Goal: Transaction & Acquisition: Book appointment/travel/reservation

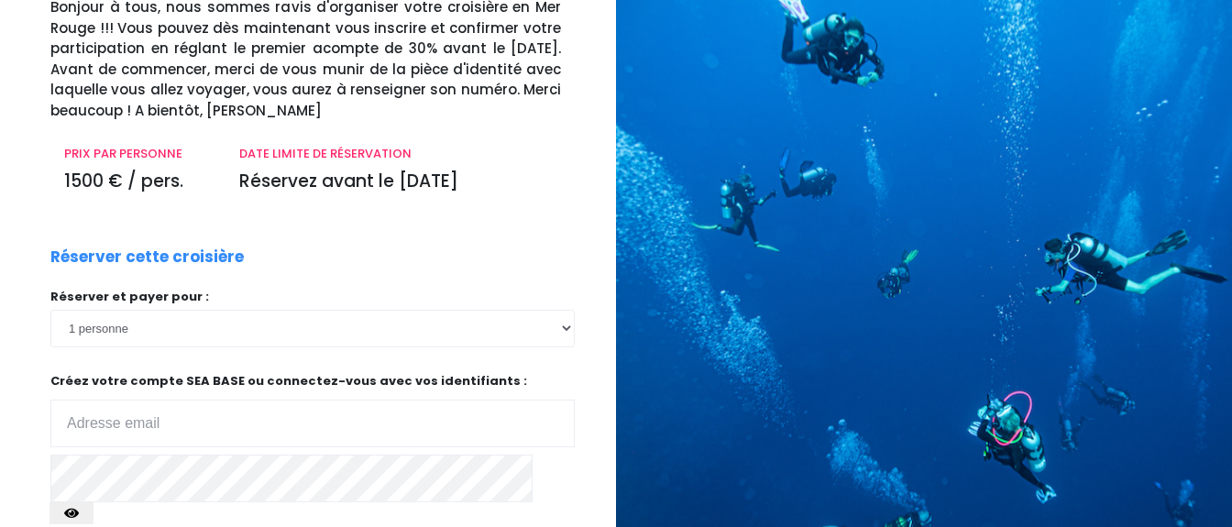
scroll to position [231, 0]
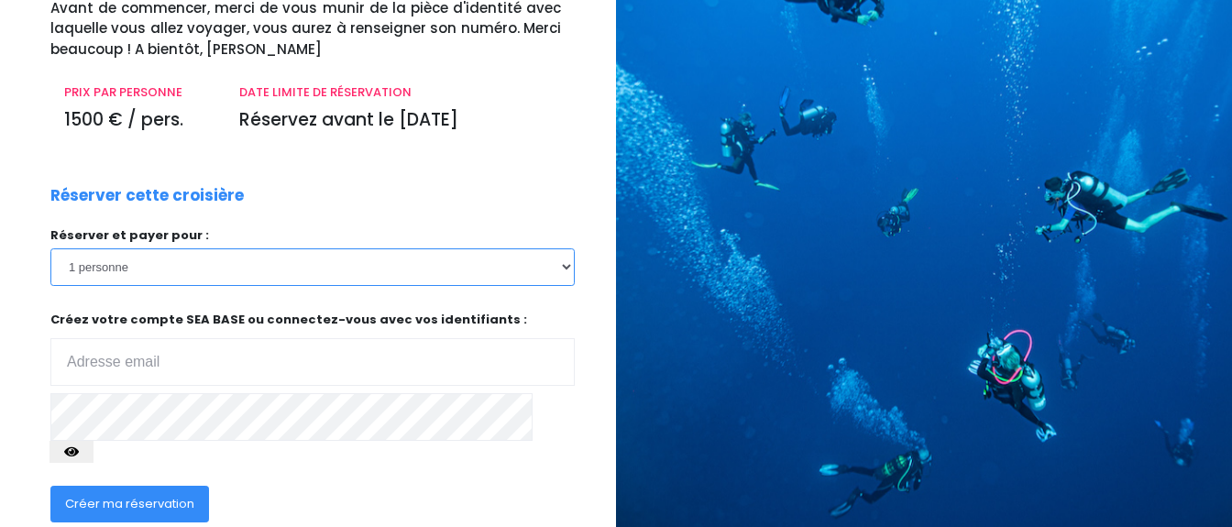
click at [50, 248] on select "1 personne 2 personnes 3 personnes 4 personnes 5 personnes 6 personnes 7 person…" at bounding box center [312, 266] width 524 height 37
select select "2"
click option "2 personnes" at bounding box center [0, 0] width 0 height 0
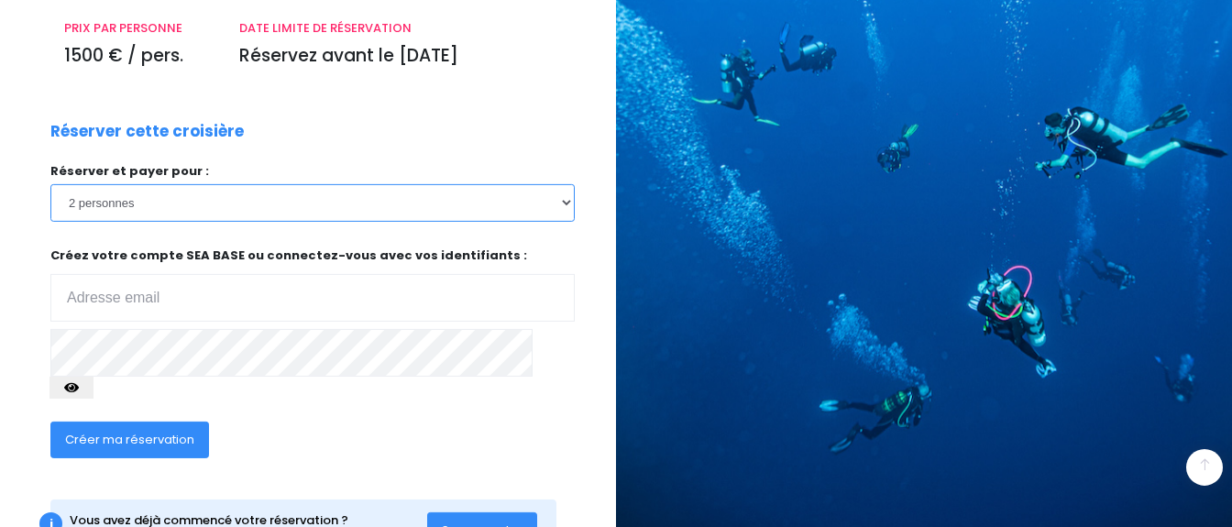
scroll to position [347, 0]
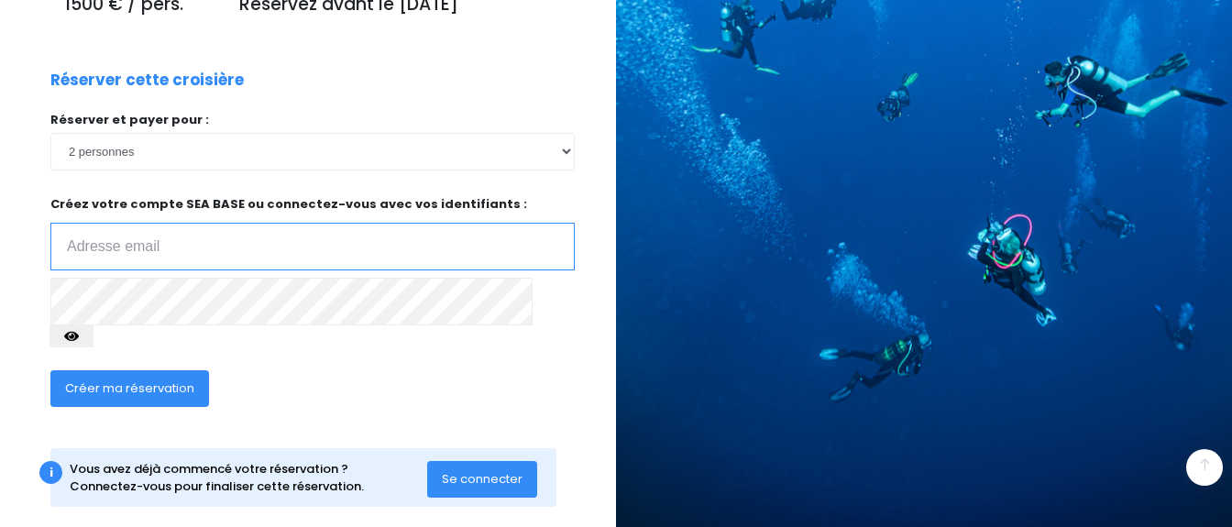
click at [260, 259] on input "email" at bounding box center [312, 247] width 524 height 48
type input "davina.dany@orange.fr"
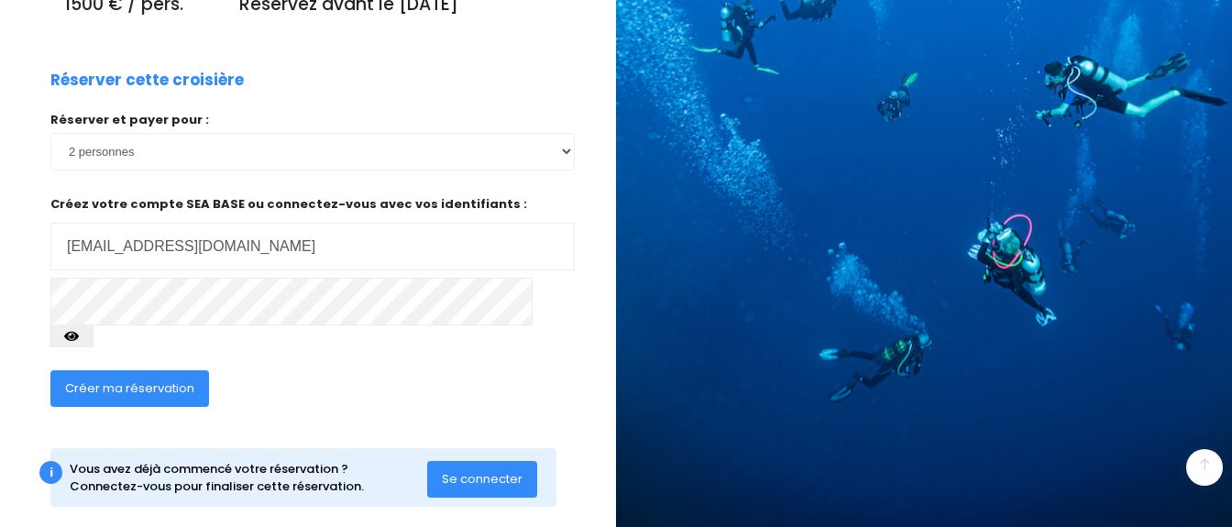
click at [170, 380] on span "Créer ma réservation" at bounding box center [129, 388] width 129 height 17
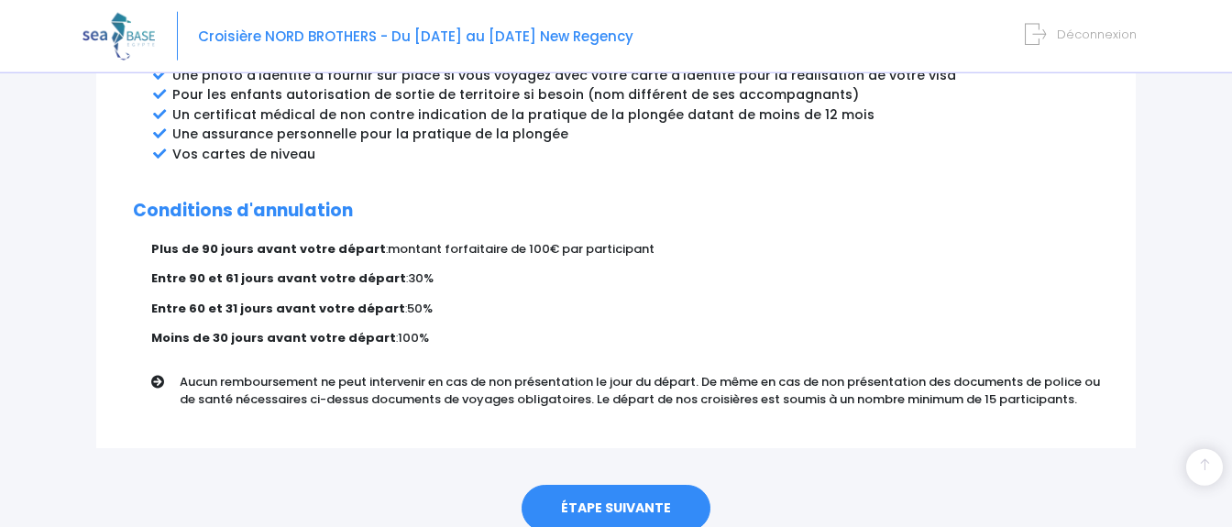
scroll to position [1149, 0]
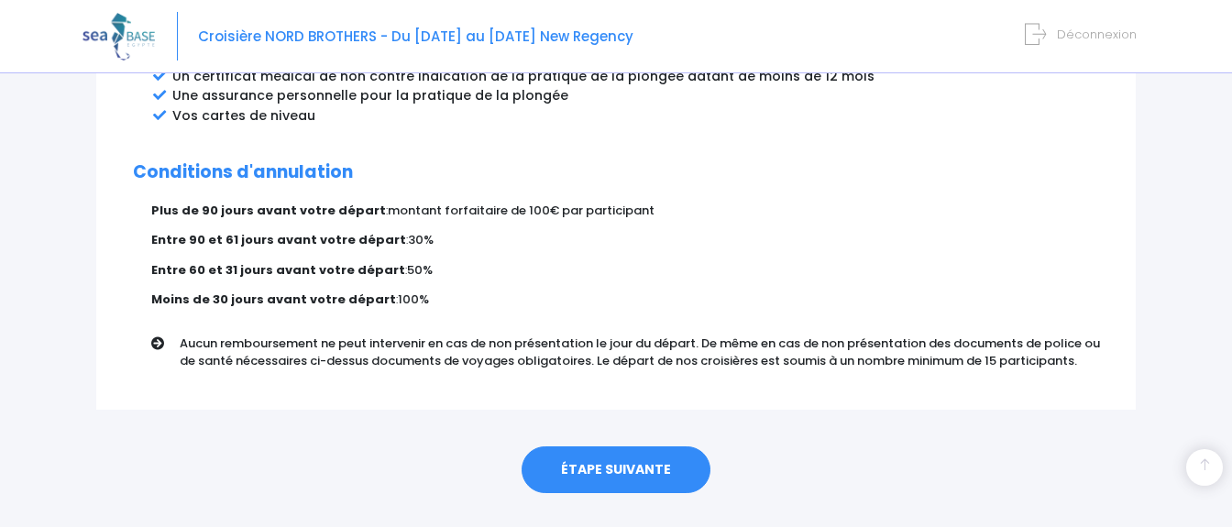
click at [612, 447] on link "ÉTAPE SUIVANTE" at bounding box center [616, 471] width 189 height 48
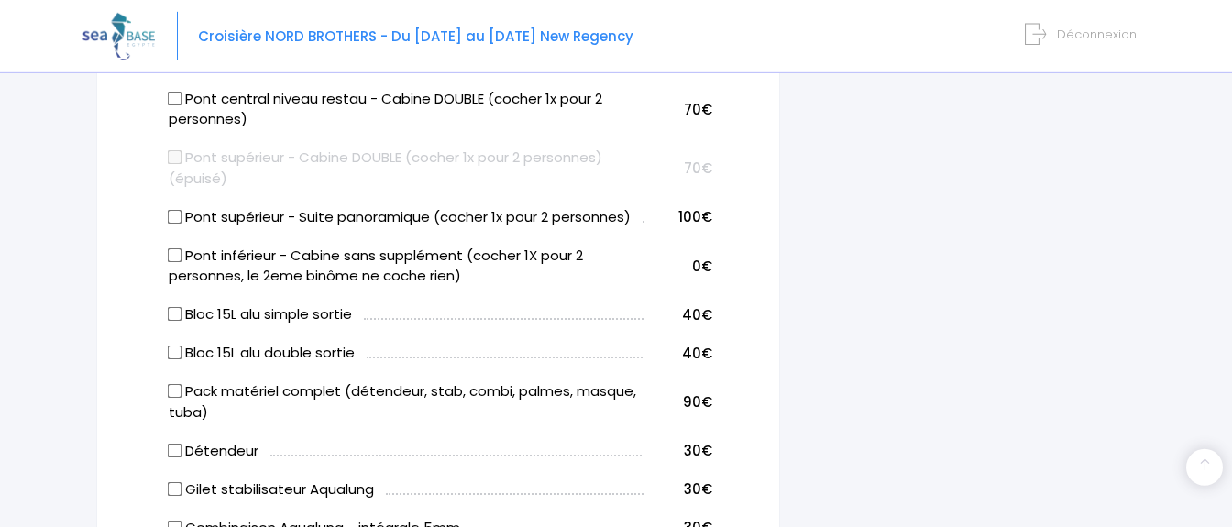
scroll to position [965, 0]
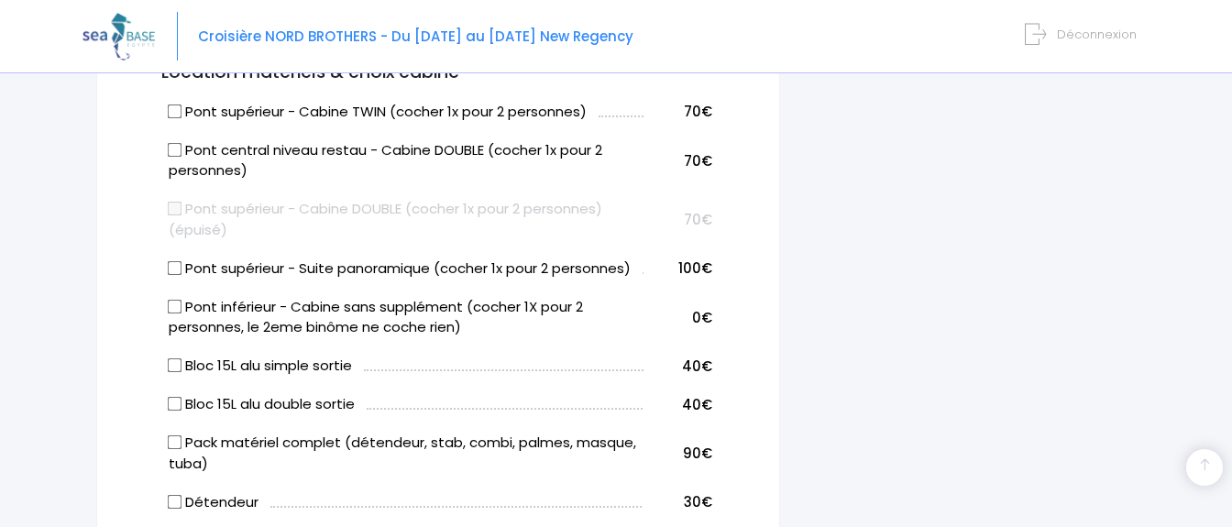
click at [172, 273] on input "Pont supérieur - Suite panoramique (cocher 1x pour 2 personnes)" at bounding box center [175, 267] width 15 height 15
checkbox input "true"
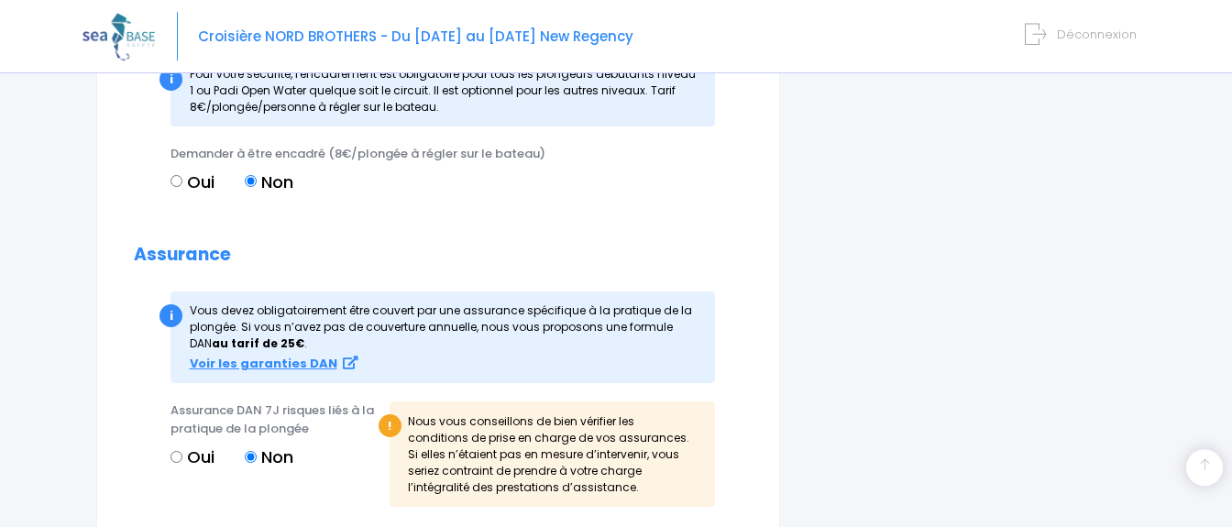
scroll to position [1889, 0]
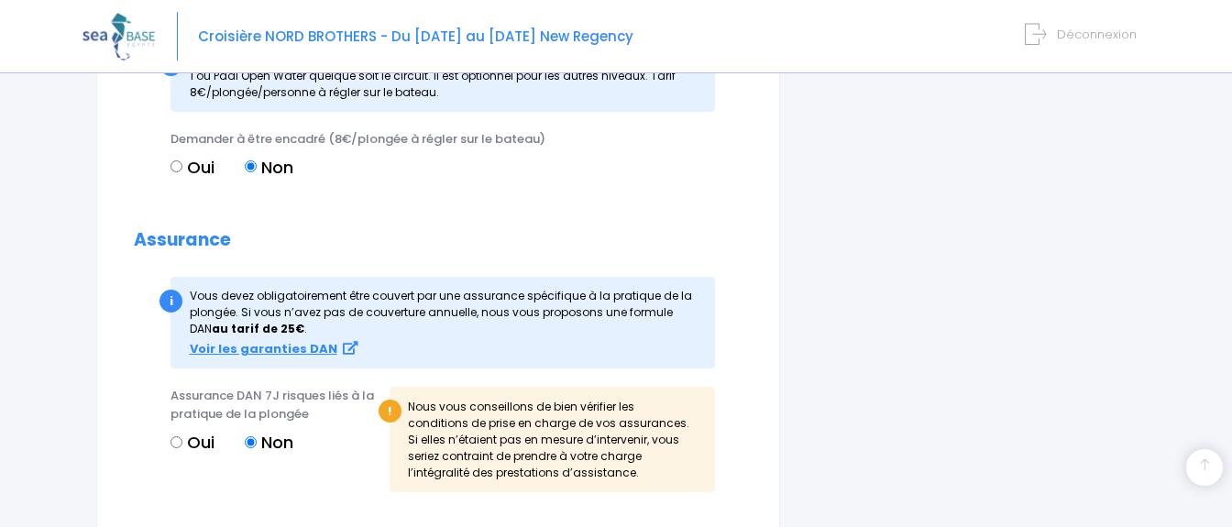
click at [172, 168] on input "Oui" at bounding box center [177, 166] width 12 height 12
radio input "true"
click at [252, 164] on input "Non" at bounding box center [251, 166] width 12 height 12
radio input "true"
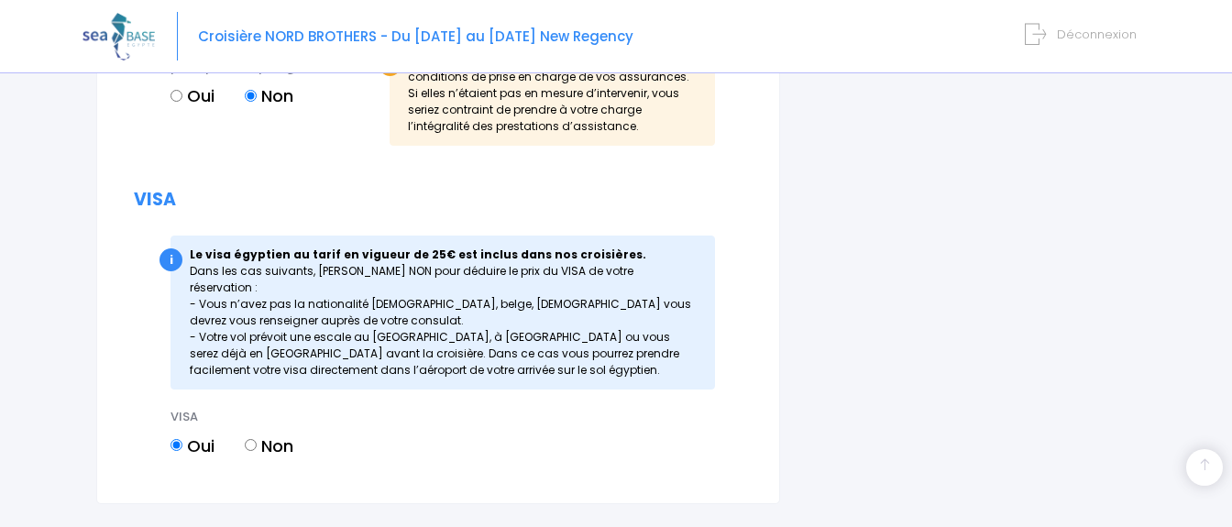
scroll to position [2351, 0]
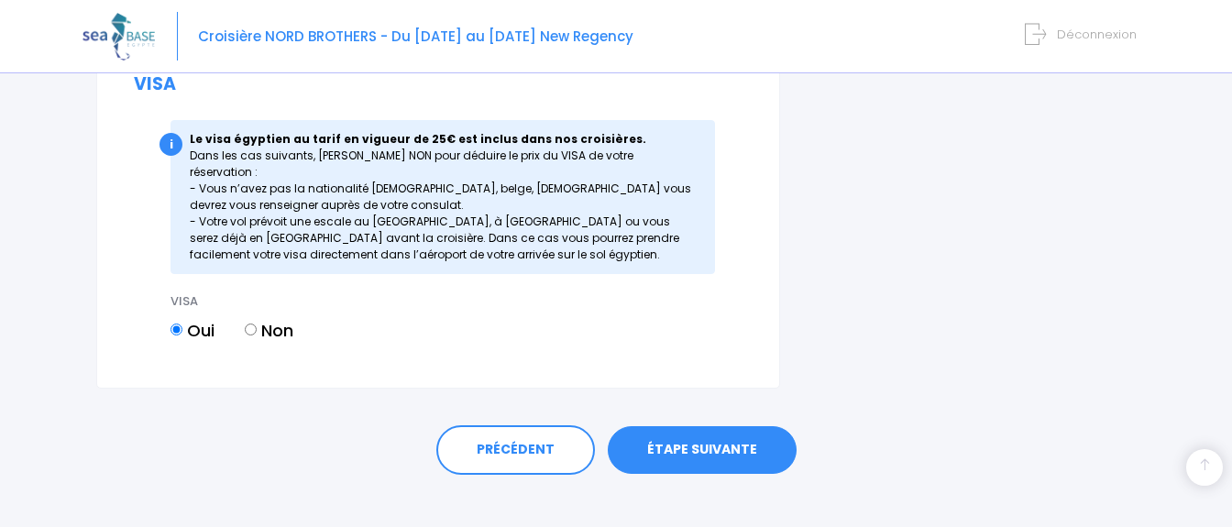
click at [697, 426] on link "ÉTAPE SUIVANTE" at bounding box center [702, 450] width 189 height 48
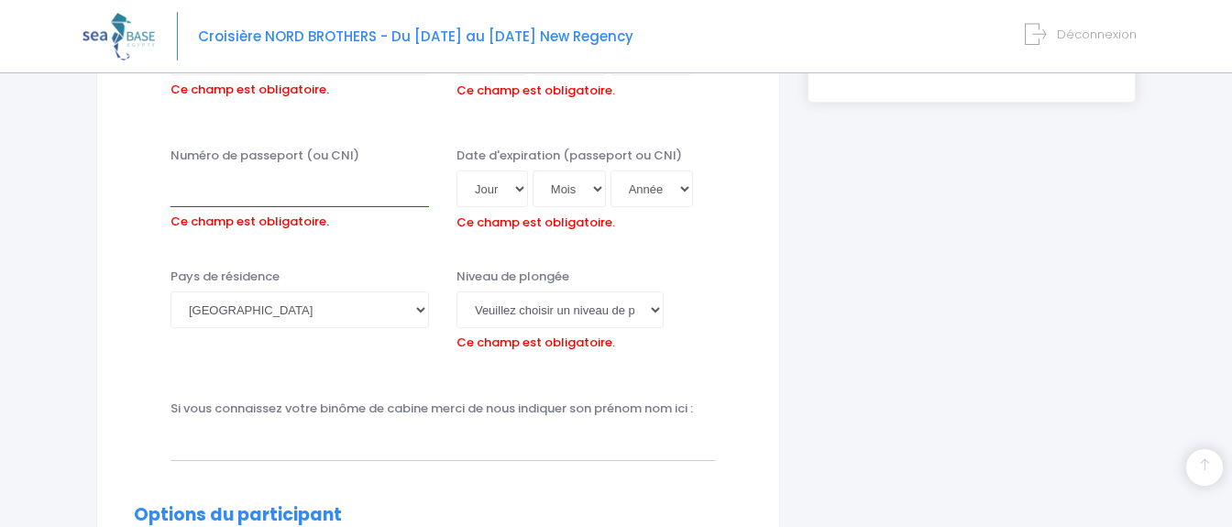
scroll to position [162, 0]
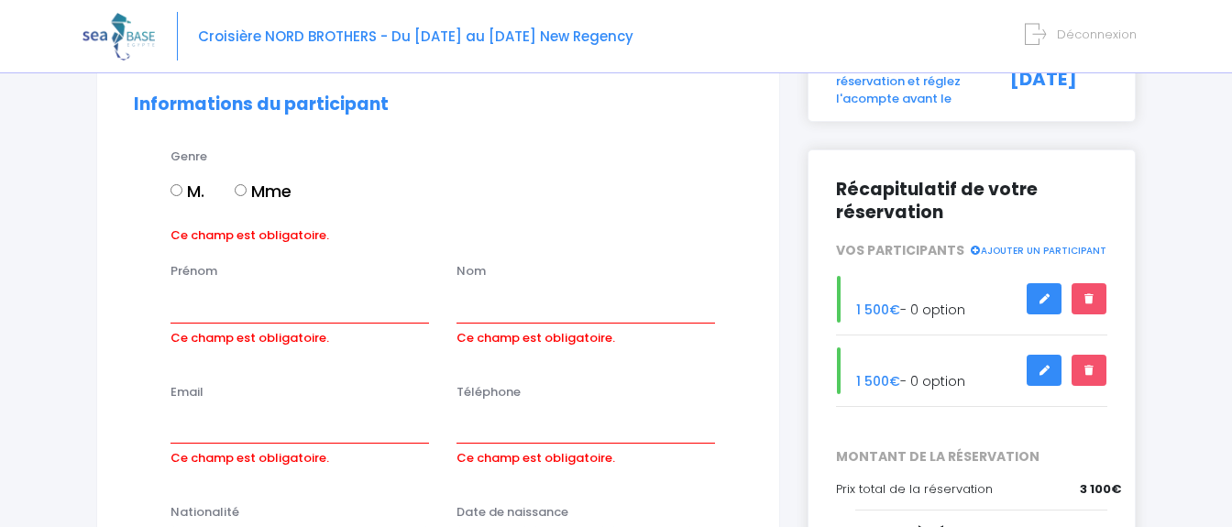
click at [177, 192] on input "M." at bounding box center [177, 190] width 12 height 12
radio input "true"
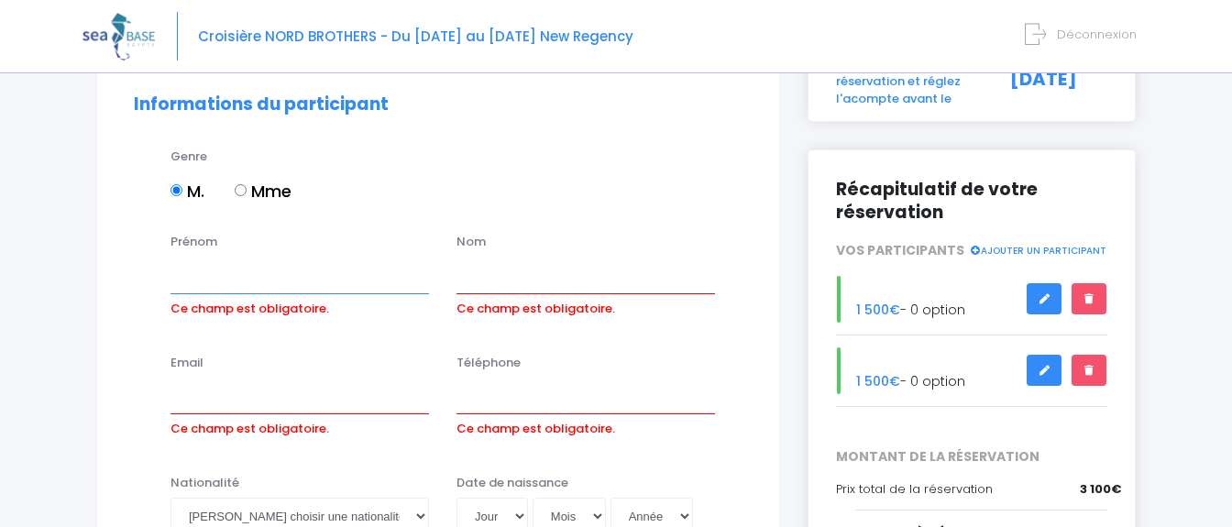
click at [200, 277] on input "Prénom" at bounding box center [300, 275] width 259 height 37
type input "laurent"
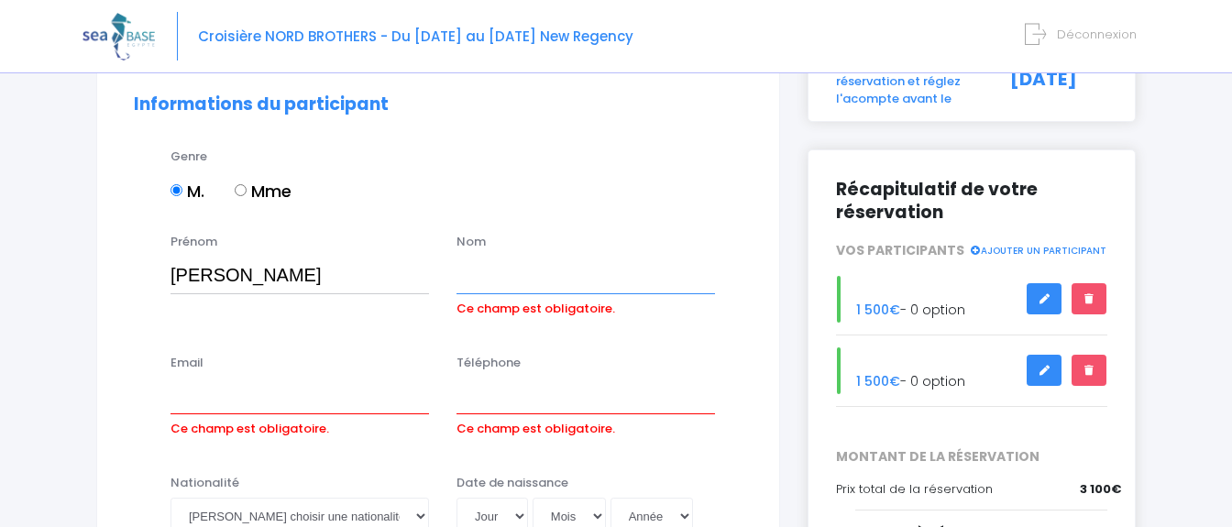
click at [507, 266] on input "Ce champ est obligatoire." at bounding box center [586, 275] width 259 height 37
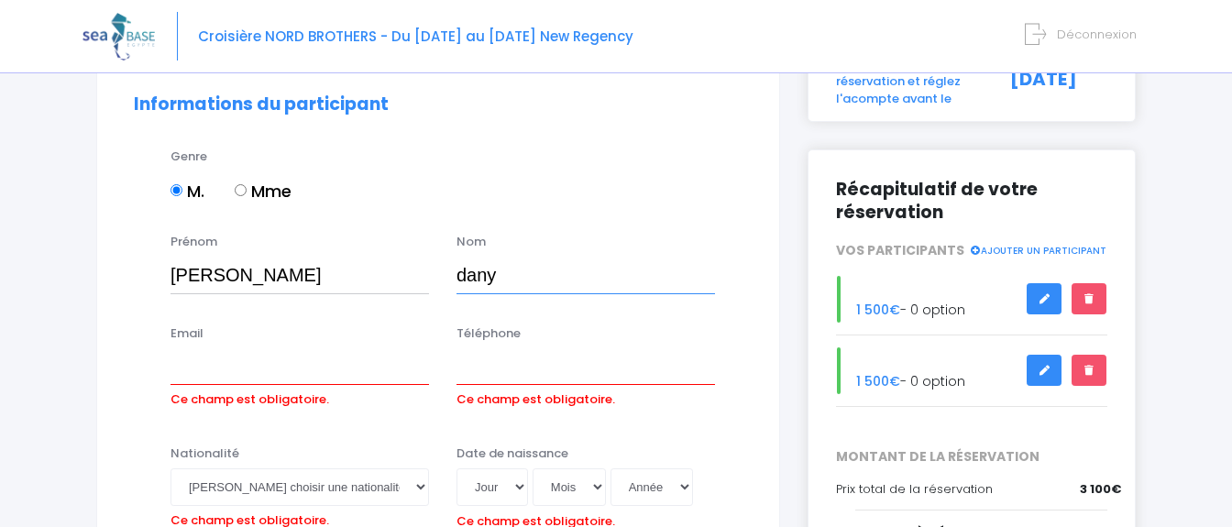
type input "DANY"
type input "davina.dany@orange.fr"
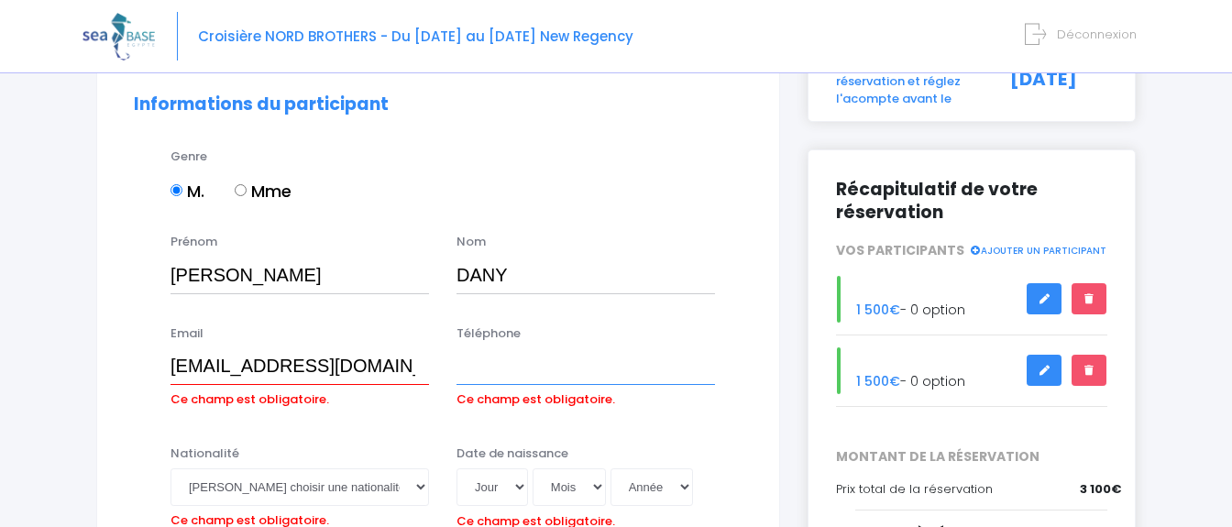
type input "0675551653"
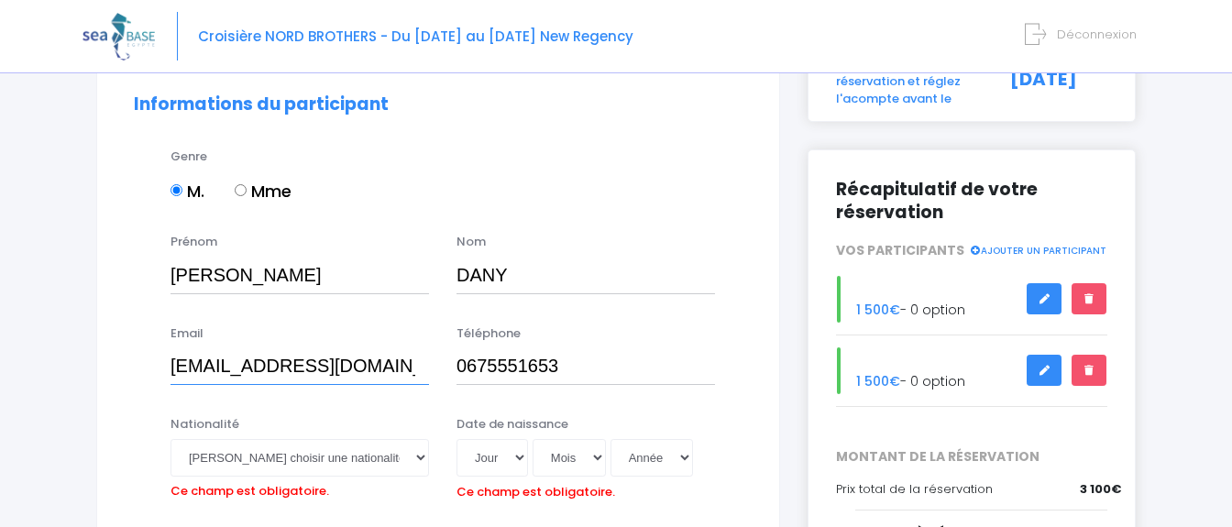
drag, startPoint x: 370, startPoint y: 373, endPoint x: 0, endPoint y: 370, distance: 369.5
click at [171, 361] on input "davina.dany@orange.fr" at bounding box center [300, 366] width 259 height 37
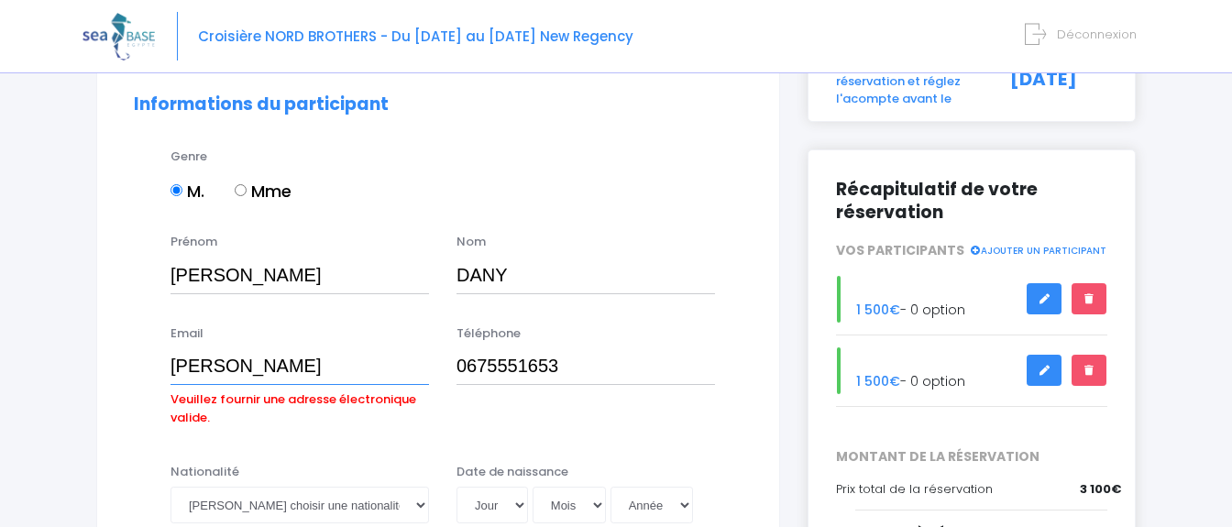
type input "laurent@ecmi84.fr"
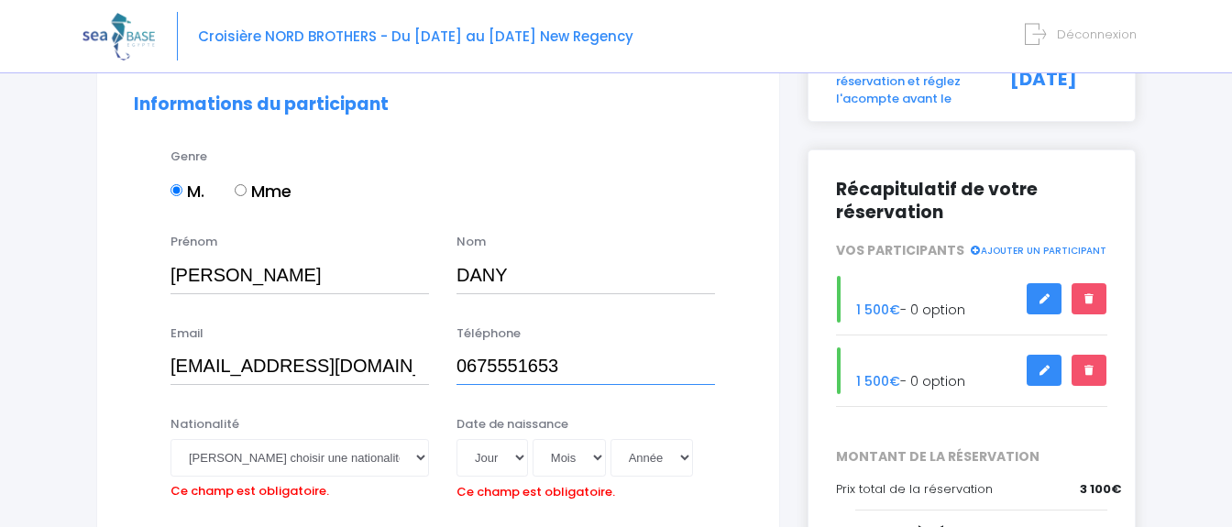
click at [585, 368] on input "0675551653" at bounding box center [586, 366] width 259 height 37
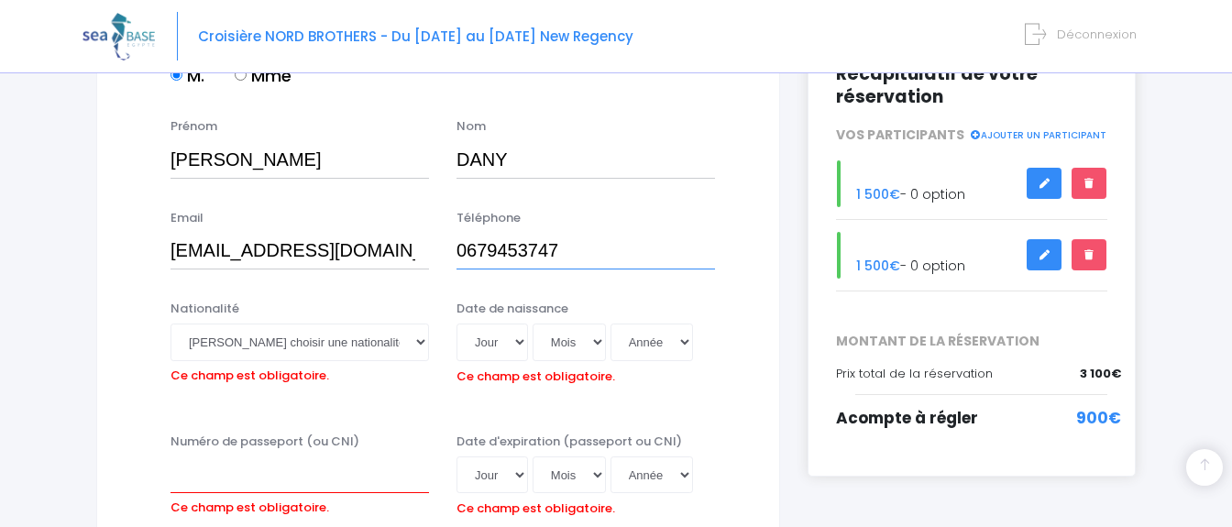
type input "0679453747"
click at [457, 324] on select "Jour 01 02 03 04 05 06 07 08 09 10 11 12 13 14 15 16 17 18 19 20 21 22 23 24 25…" at bounding box center [493, 342] width 72 height 37
select select "01"
click option "01" at bounding box center [0, 0] width 0 height 0
click at [533, 324] on select "Mois 01 02 03 04 05 06 07 08 09 10 11 12" at bounding box center [569, 342] width 73 height 37
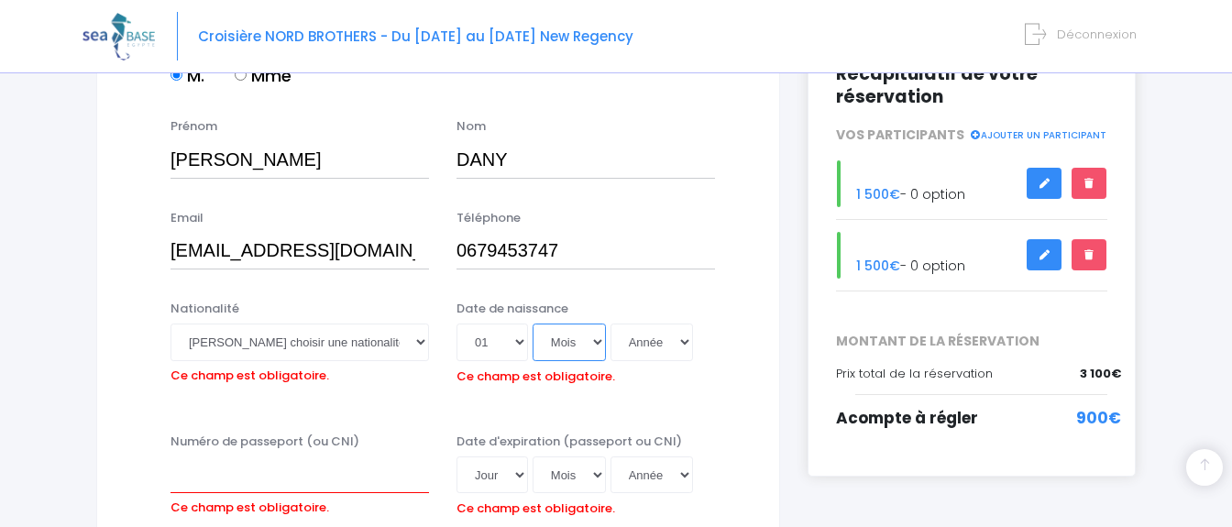
select select "05"
click option "05" at bounding box center [0, 0] width 0 height 0
click at [611, 324] on select "Année 2045 2044 2043 2042 2041 2040 2039 2038 2037 2036 2035 2034 2033 2032 203…" at bounding box center [652, 342] width 83 height 37
select select "1976"
click option "1976" at bounding box center [0, 0] width 0 height 0
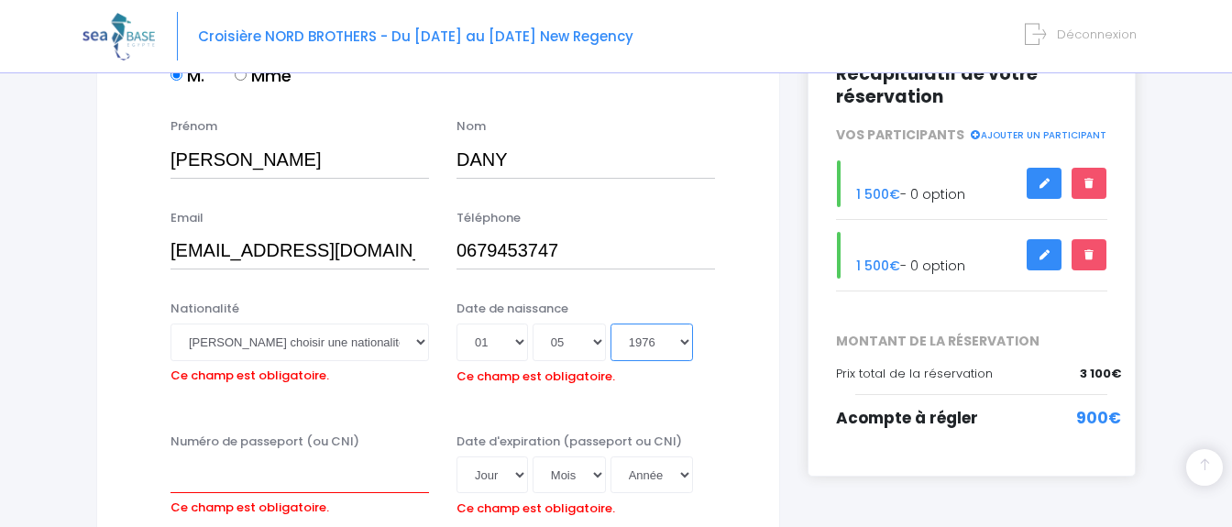
type input "1976-05-01"
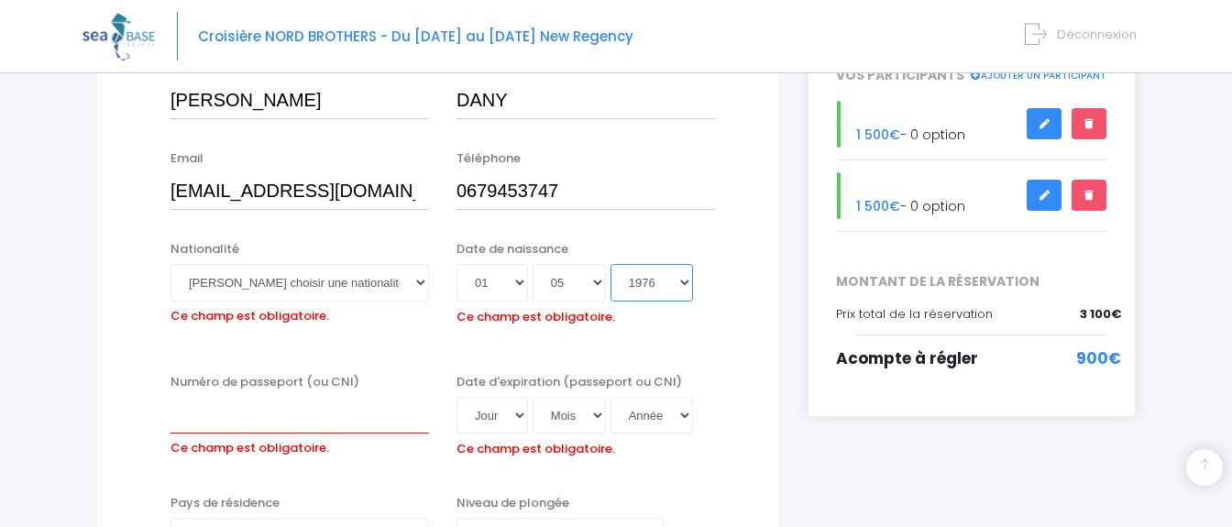
scroll to position [393, 0]
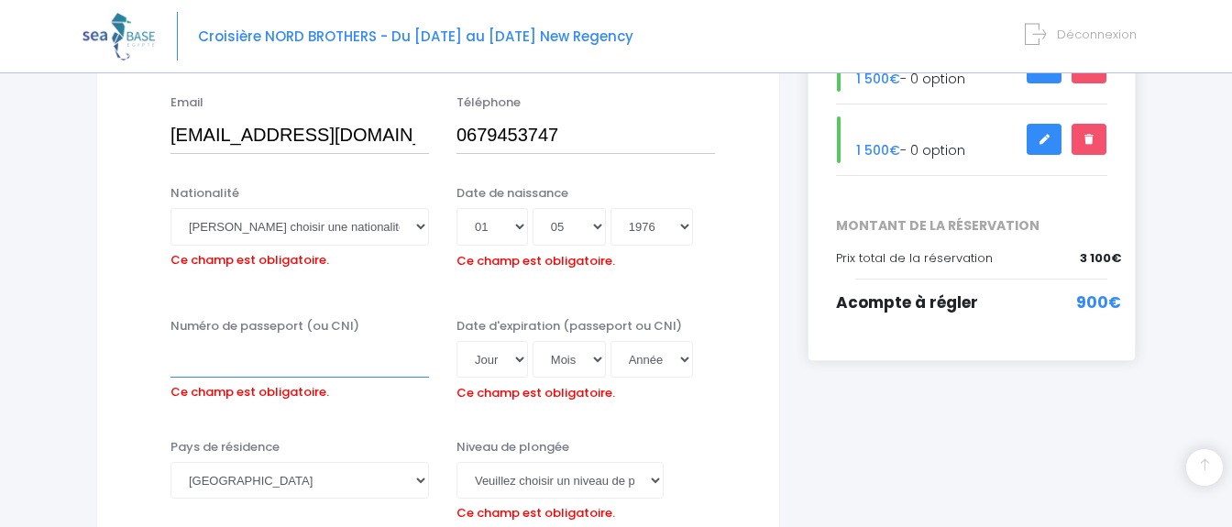
click at [378, 361] on input "Numéro de passeport (ou CNI)" at bounding box center [300, 359] width 259 height 37
type input "18FD61350"
click at [457, 341] on select "Jour 01 02 03 04 05 06 07 08 09 10 11 12 13 14 15 16 17 18 19 20 21 22 23 24 25…" at bounding box center [493, 359] width 72 height 37
select select "02"
click option "02" at bounding box center [0, 0] width 0 height 0
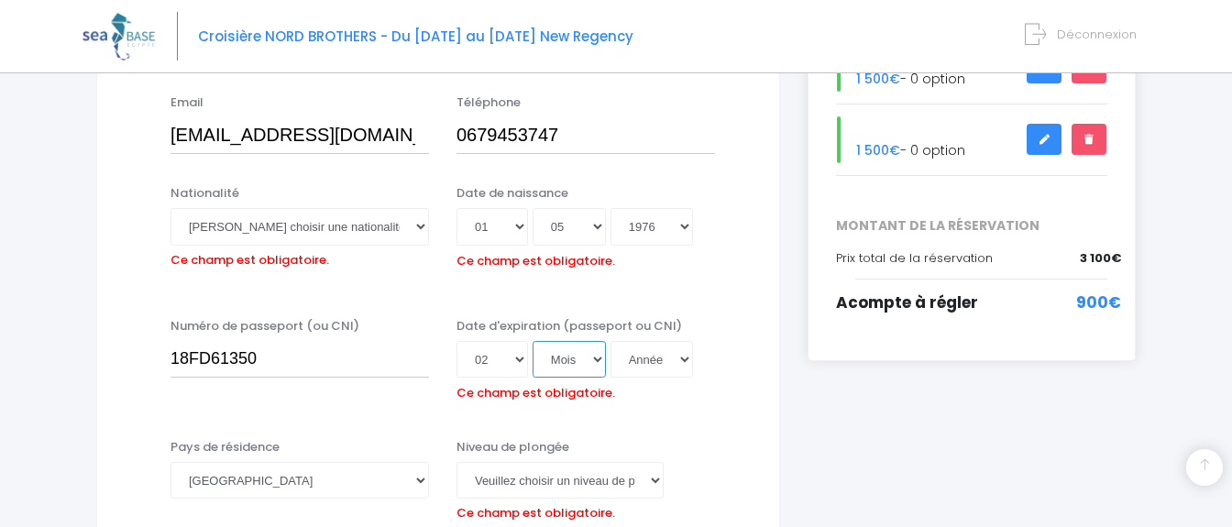
click at [533, 341] on select "Mois 01 02 03 04 05 06 07 08 09 10 11 12" at bounding box center [569, 359] width 73 height 37
select select "10"
click option "10" at bounding box center [0, 0] width 0 height 0
click at [611, 341] on select "Année 2045 2044 2043 2042 2041 2040 2039 2038 2037 2036 2035 2034 2033 2032 203…" at bounding box center [652, 359] width 83 height 37
select select "2028"
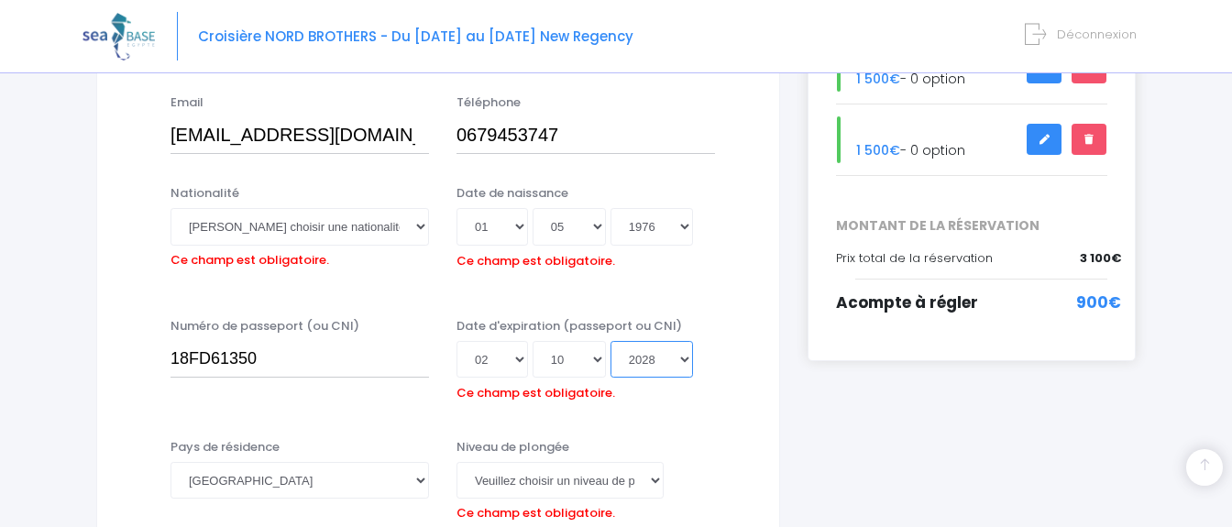
click option "2028" at bounding box center [0, 0] width 0 height 0
type input "2028-10-02"
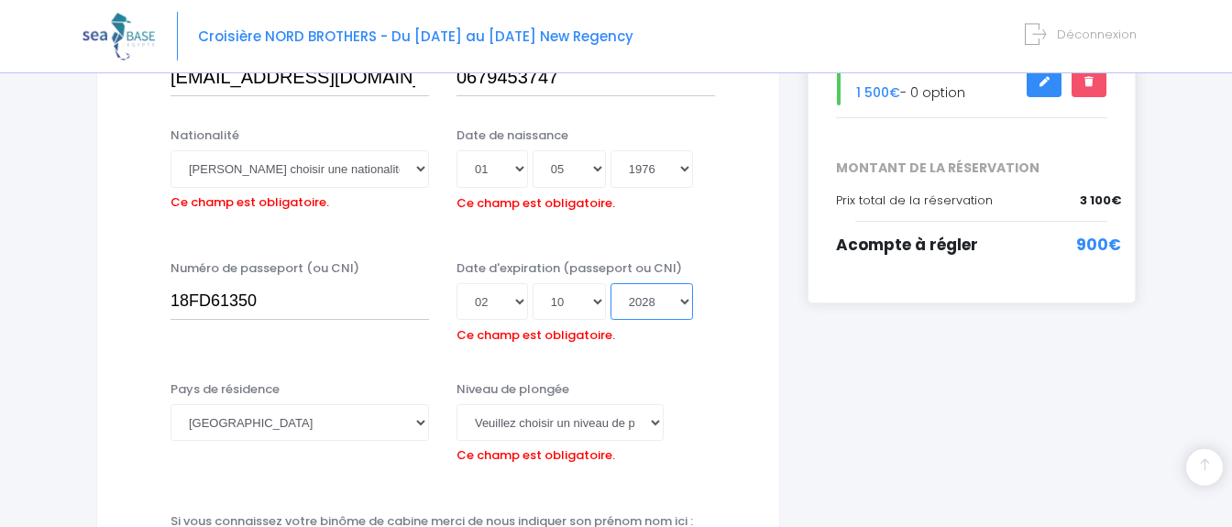
scroll to position [509, 0]
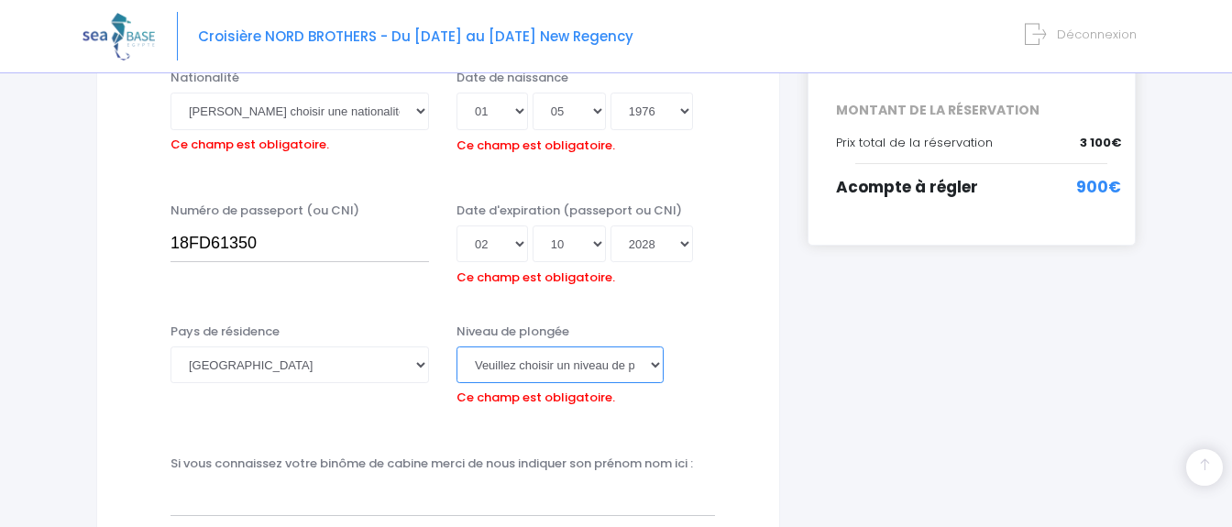
click at [457, 347] on select "Veuillez choisir un niveau de plongée Non plongeur Junior OW diver Adventure OW…" at bounding box center [560, 365] width 207 height 37
click option "N2" at bounding box center [0, 0] width 0 height 0
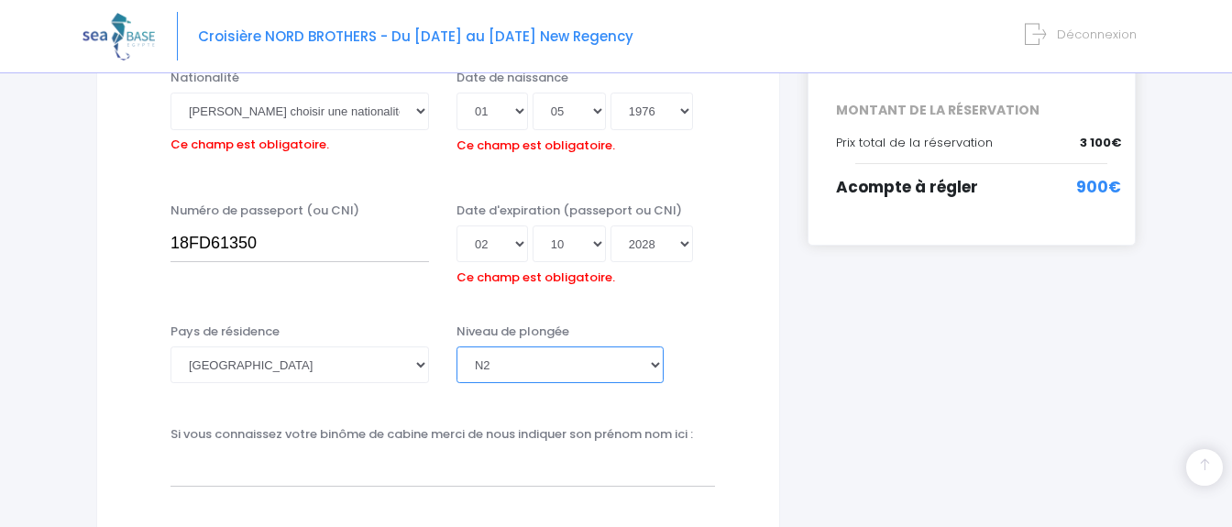
scroll to position [624, 0]
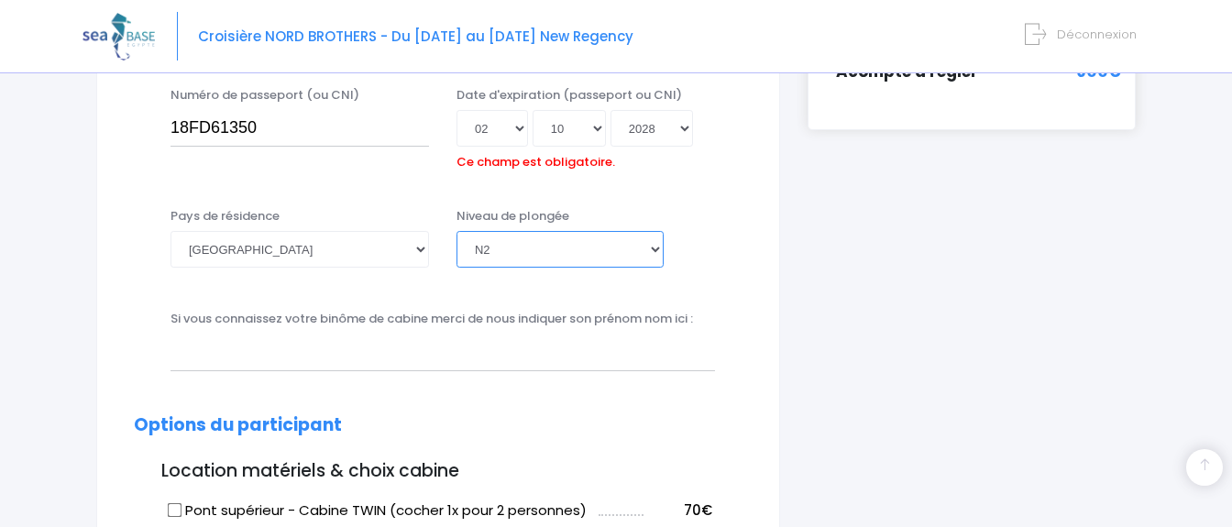
click at [457, 231] on select "Veuillez choisir un niveau de plongée Non plongeur Junior OW diver Adventure OW…" at bounding box center [560, 249] width 207 height 37
select select "N1"
click option "N1" at bounding box center [0, 0] width 0 height 0
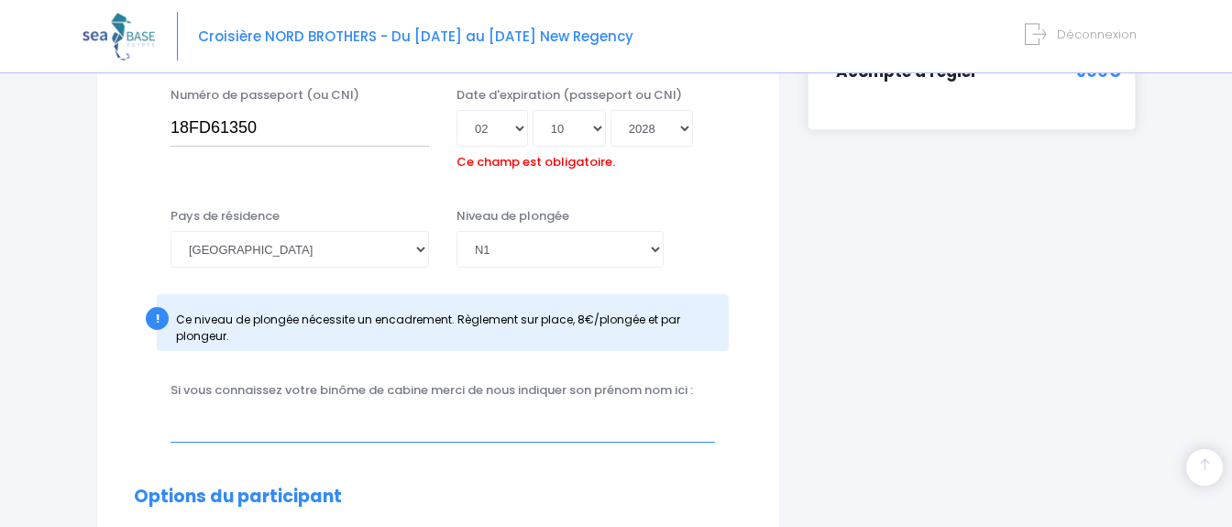
click at [392, 429] on input "text" at bounding box center [443, 423] width 545 height 37
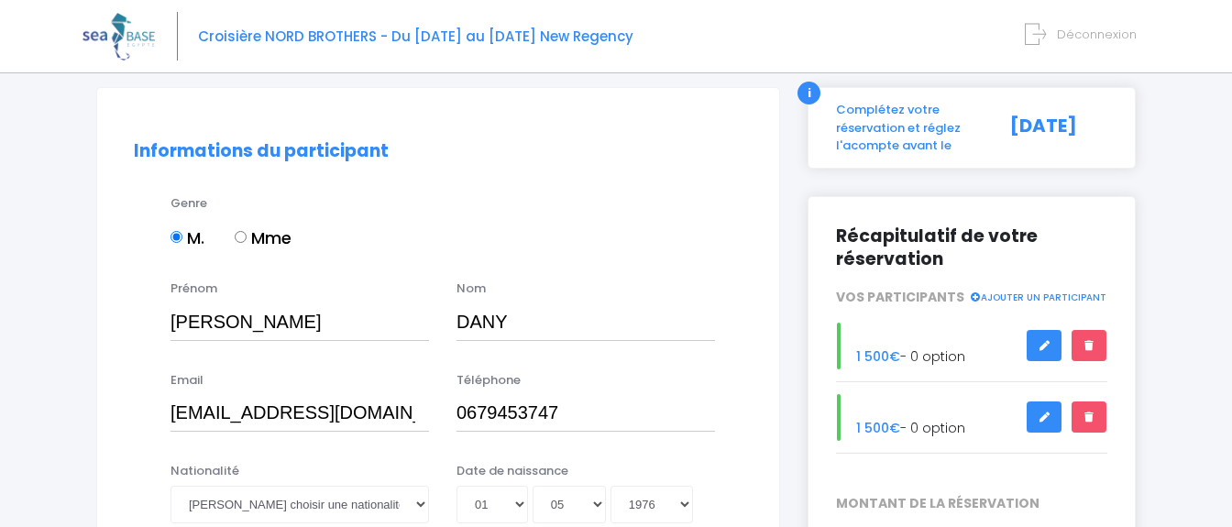
scroll to position [231, 0]
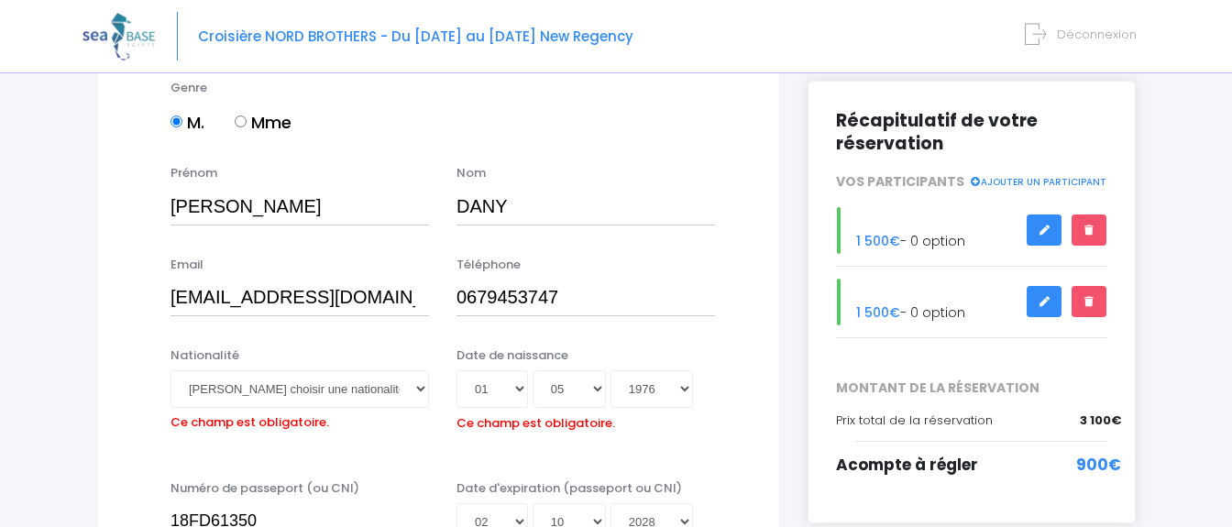
type input "Davina"
click at [171, 370] on select "Veuillez choisir une nationalité Afghane Albanaise Algerienne Allemande America…" at bounding box center [300, 388] width 259 height 37
select select "Française"
click option "Française" at bounding box center [0, 0] width 0 height 0
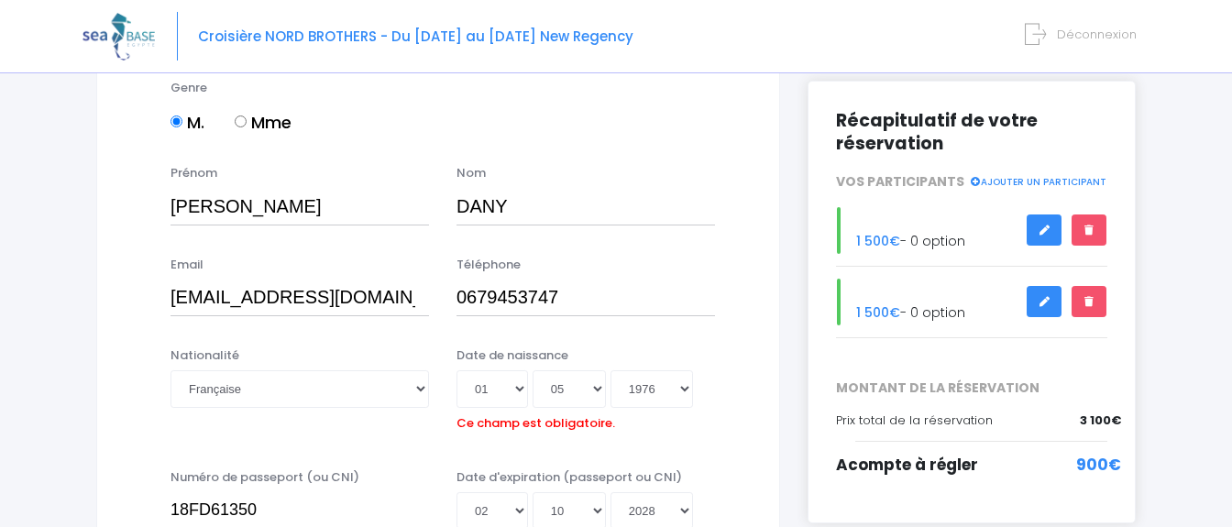
click at [666, 417] on div "Date de naissance Jour 01 02 03 04 05 06 07 08 09 10 11 12 13 14 15 16 17 18 19…" at bounding box center [586, 392] width 286 height 91
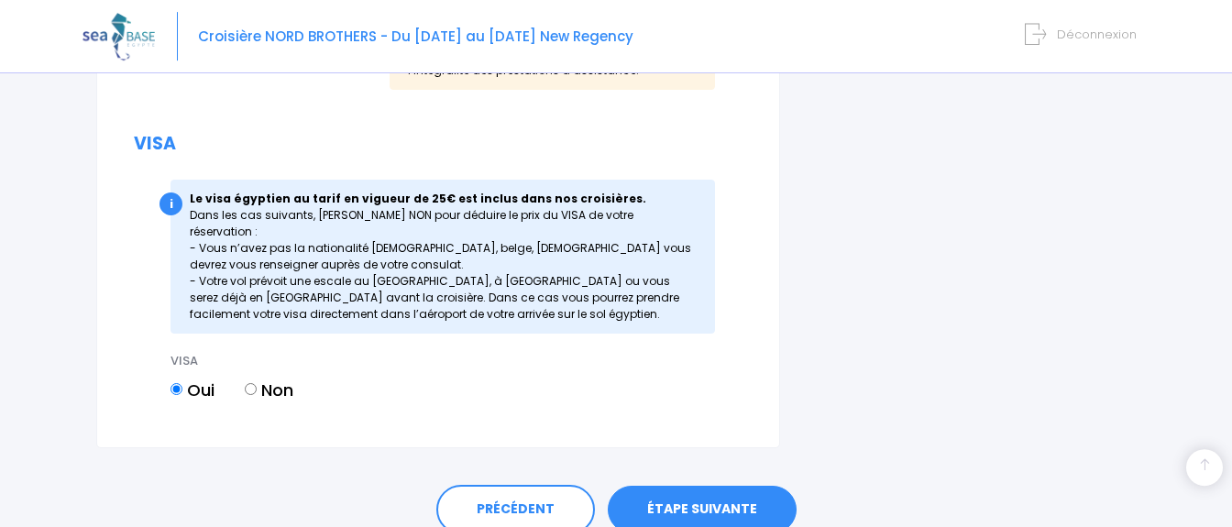
scroll to position [2469, 0]
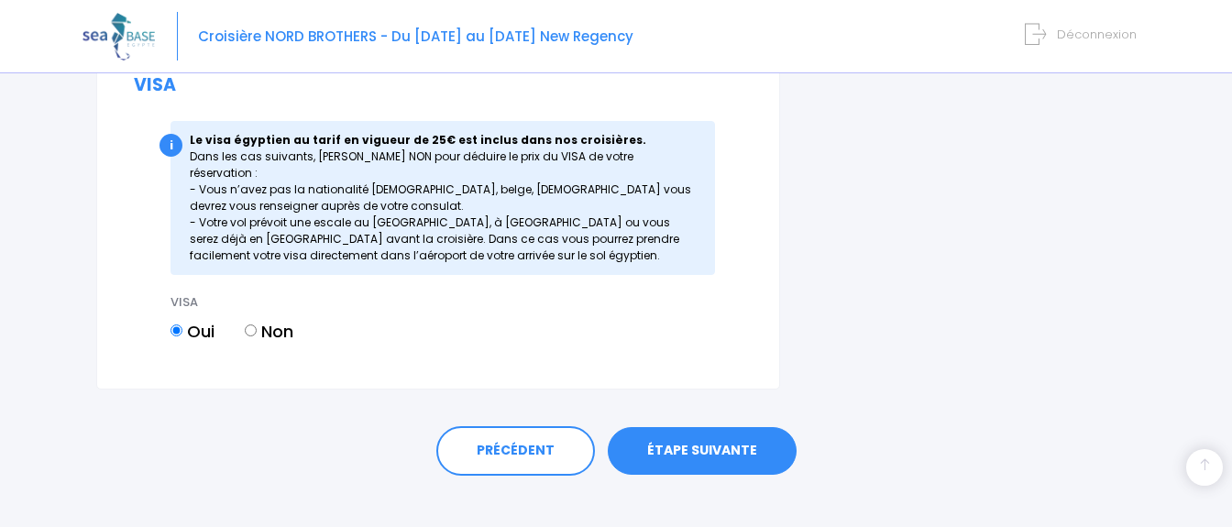
click at [668, 438] on link "ÉTAPE SUIVANTE" at bounding box center [702, 451] width 189 height 48
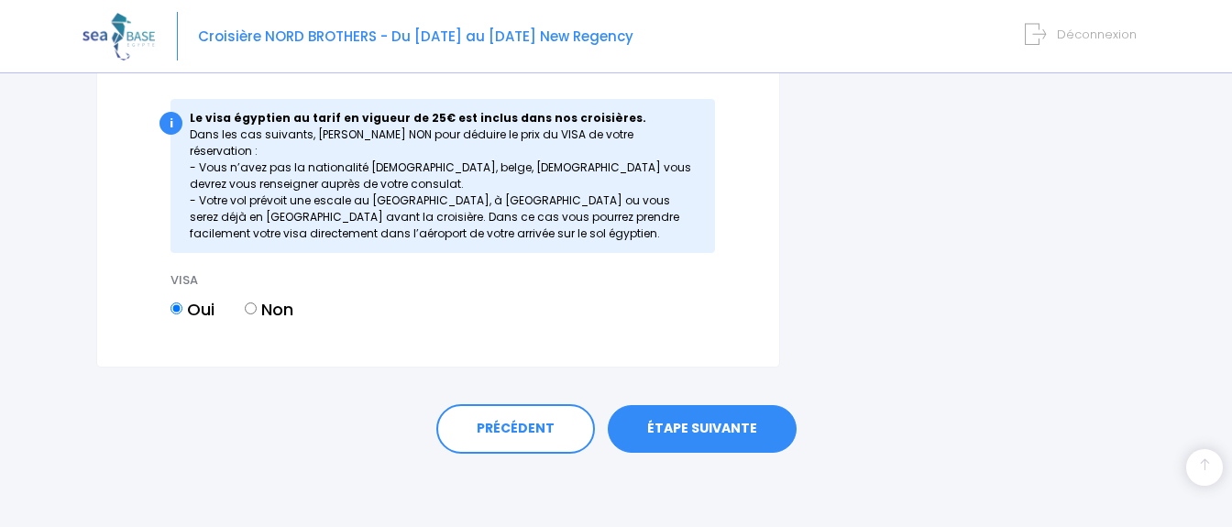
scroll to position [2422, 0]
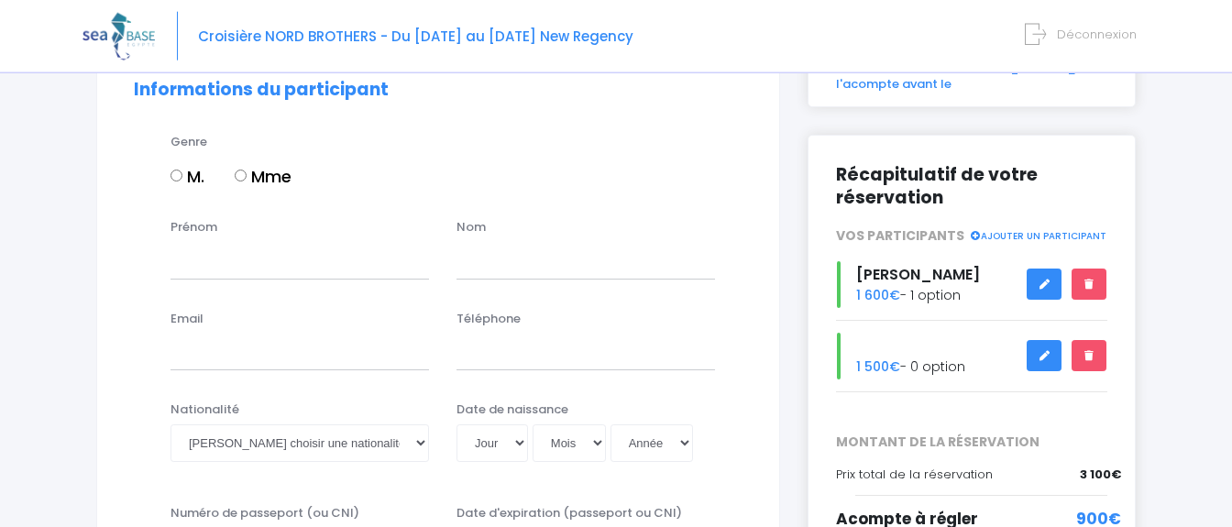
scroll to position [116, 0]
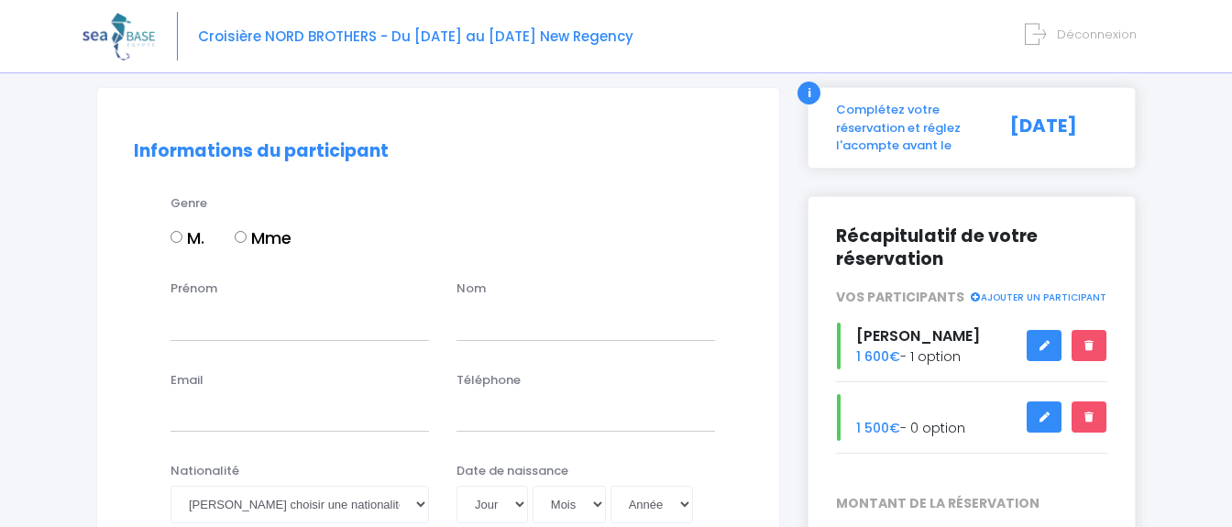
click at [242, 239] on input "Mme" at bounding box center [241, 237] width 12 height 12
radio input "true"
click at [223, 318] on input "Prénom" at bounding box center [300, 321] width 259 height 37
type input "Davina"
type input "DANY"
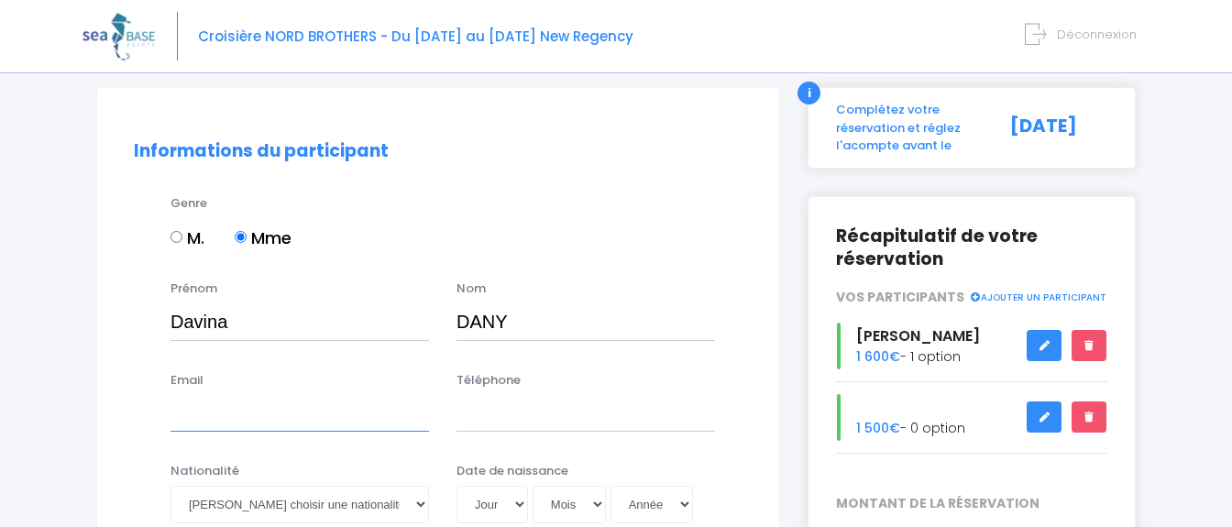
type input "[EMAIL_ADDRESS][DOMAIN_NAME]"
type input "0675551653"
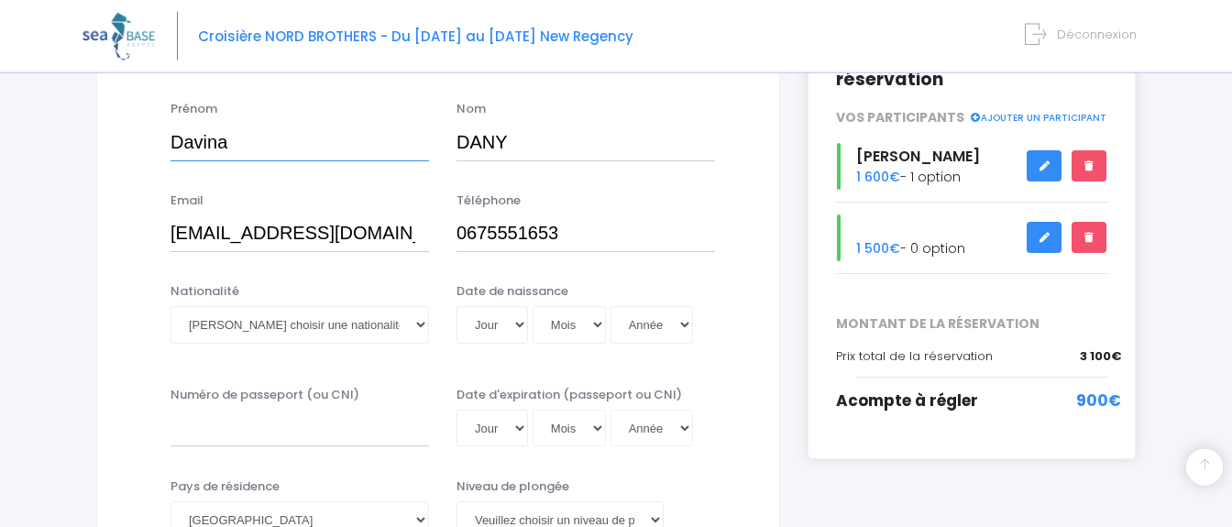
scroll to position [347, 0]
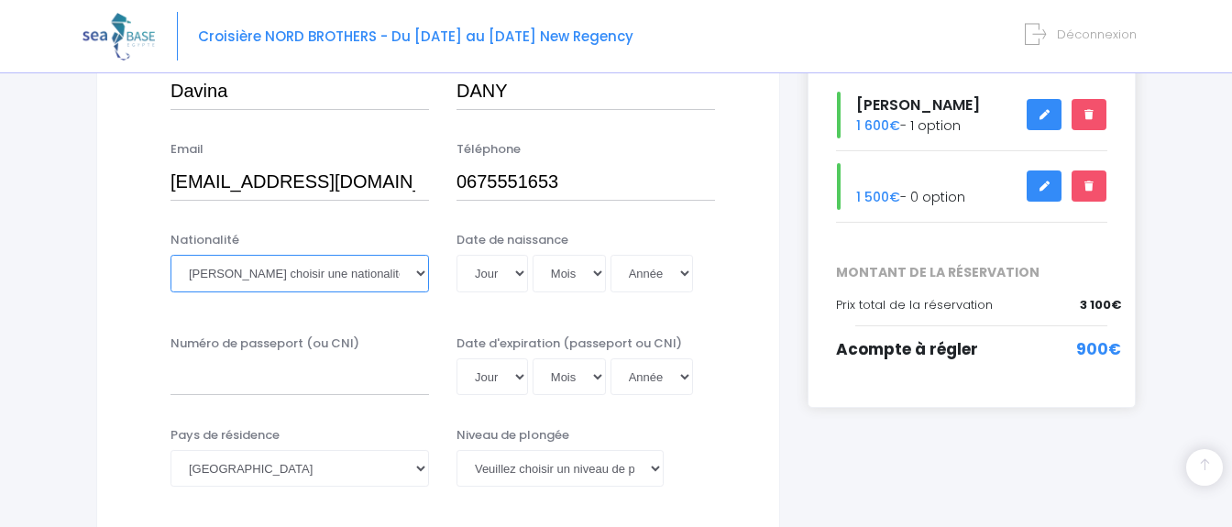
click at [171, 255] on select "Veuillez choisir une nationalité Afghane Albanaise Algerienne Allemande America…" at bounding box center [300, 273] width 259 height 37
select select "Française"
click option "Française" at bounding box center [0, 0] width 0 height 0
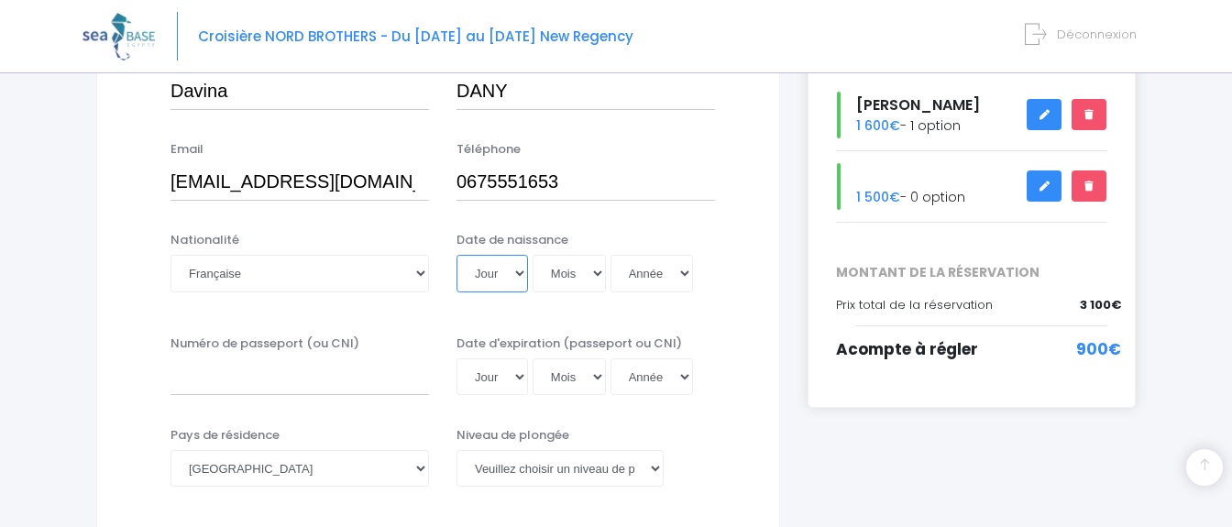
click at [457, 255] on select "Jour 01 02 03 04 05 06 07 08 09 10 11 12 13 14 15 16 17 18 19 20 21 22 23 24 25…" at bounding box center [493, 273] width 72 height 37
select select "06"
click option "06" at bounding box center [0, 0] width 0 height 0
click at [533, 255] on select "Mois 01 02 03 04 05 06 07 08 09 10 11 12" at bounding box center [569, 273] width 73 height 37
click option "08" at bounding box center [0, 0] width 0 height 0
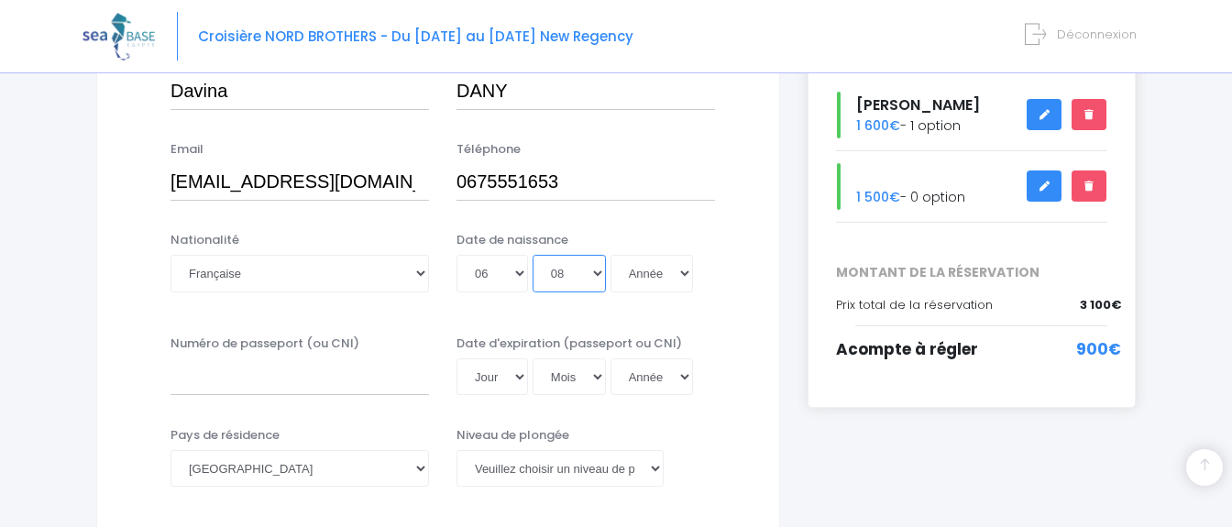
click at [533, 255] on select "Mois 01 02 03 04 05 06 07 08 09 10 11 12" at bounding box center [569, 273] width 73 height 37
select select "07"
click option "07" at bounding box center [0, 0] width 0 height 0
click at [611, 255] on select "Année 2045 2044 2043 2042 2041 2040 2039 2038 2037 2036 2035 2034 2033 2032 203…" at bounding box center [652, 273] width 83 height 37
select select "1983"
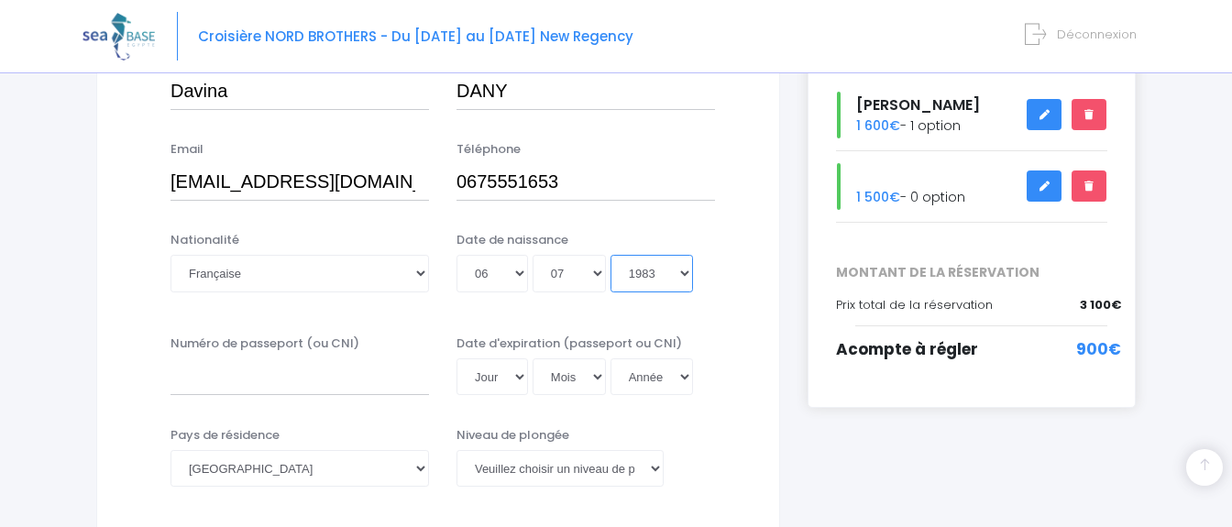
click option "1983" at bounding box center [0, 0] width 0 height 0
type input "1983-07-06"
click at [306, 373] on input "Numéro de passeport (ou CNI)" at bounding box center [300, 377] width 259 height 37
type input "18FD61346"
click at [457, 359] on select "Jour 01 02 03 04 05 06 07 08 09 10 11 12 13 14 15 16 17 18 19 20 21 22 23 24 25…" at bounding box center [493, 377] width 72 height 37
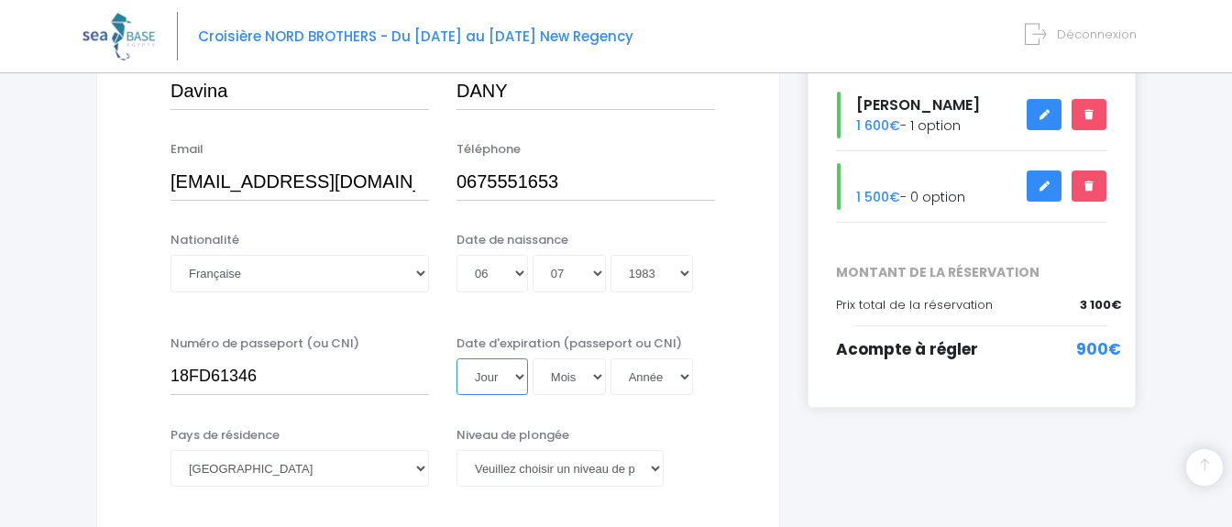
select select "02"
click option "02" at bounding box center [0, 0] width 0 height 0
click at [533, 359] on select "Mois 01 02 03 04 05 06 07 08 09 10 11 12" at bounding box center [569, 377] width 73 height 37
select select "10"
click option "10" at bounding box center [0, 0] width 0 height 0
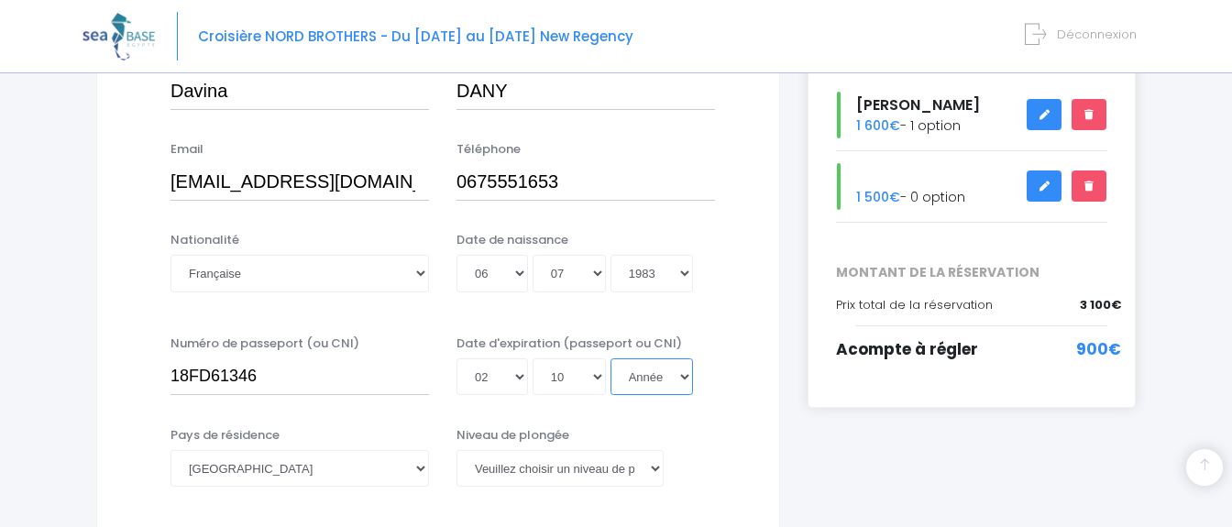
click at [611, 359] on select "Année 2045 2044 2043 2042 2041 2040 2039 2038 2037 2036 2035 2034 2033 2032 203…" at bounding box center [652, 377] width 83 height 37
select select "2028"
click option "2028" at bounding box center [0, 0] width 0 height 0
type input "2028-10-02"
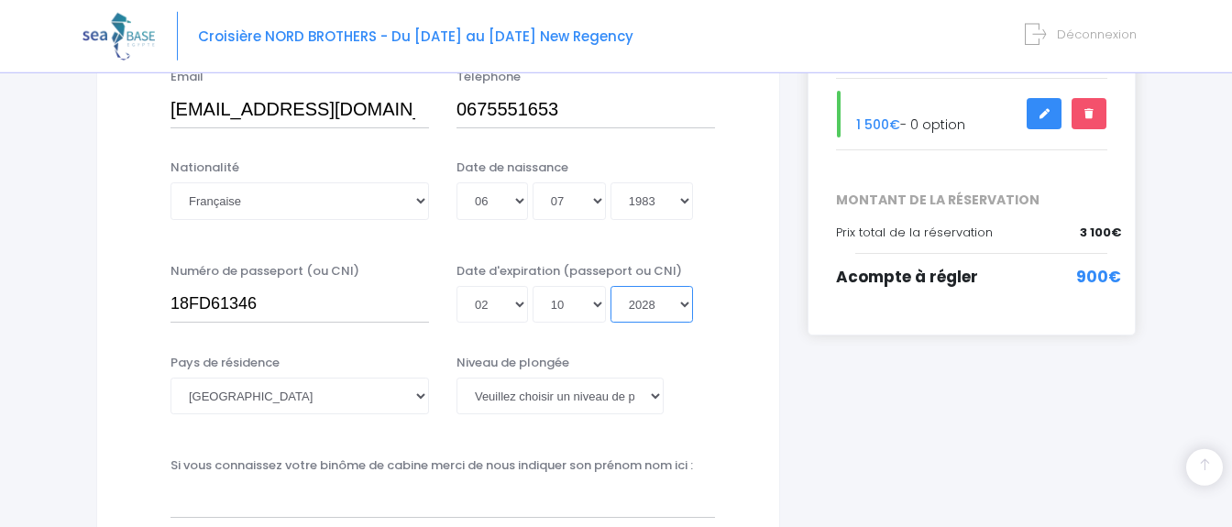
scroll to position [462, 0]
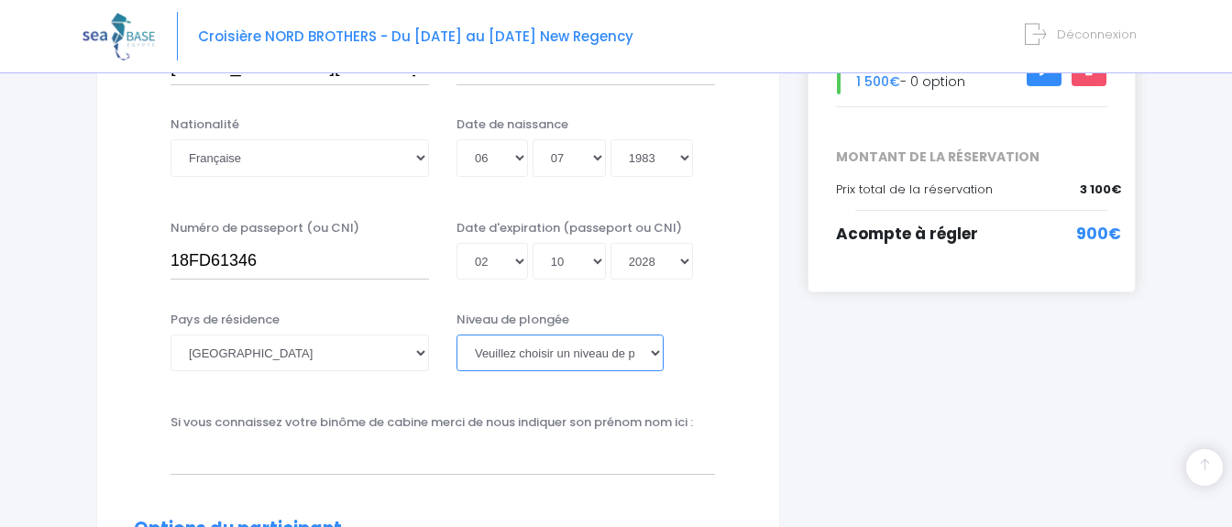
click at [457, 335] on select "Veuillez choisir un niveau de plongée Non plongeur Junior OW diver Adventure OW…" at bounding box center [560, 353] width 207 height 37
select select "N1"
click option "N1" at bounding box center [0, 0] width 0 height 0
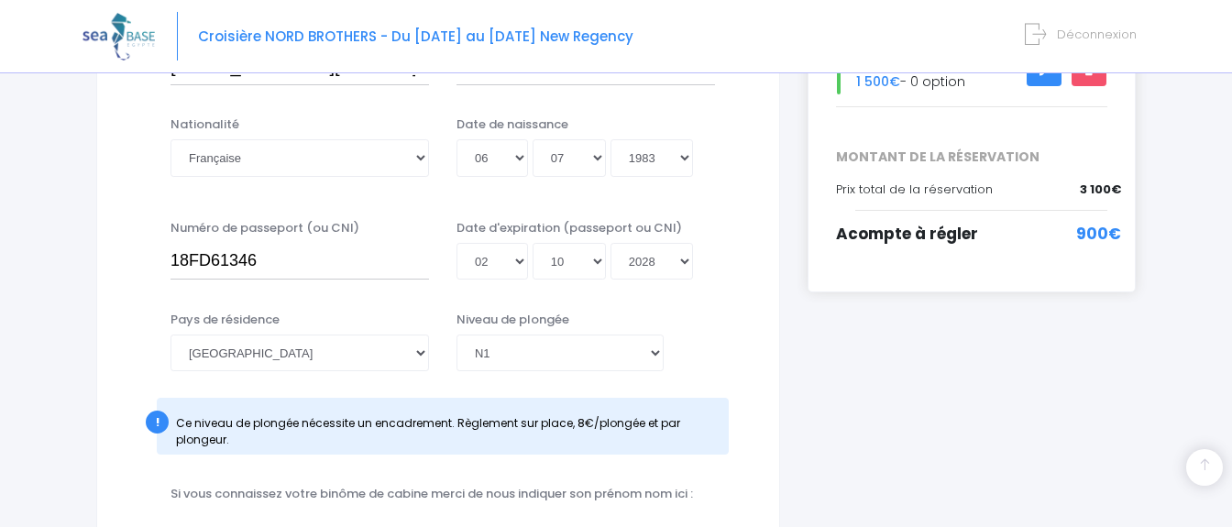
click at [567, 398] on div "! Ce niveau de plongée nécessite un encadrement. Règlement sur place, 8€/plongé…" at bounding box center [443, 426] width 572 height 57
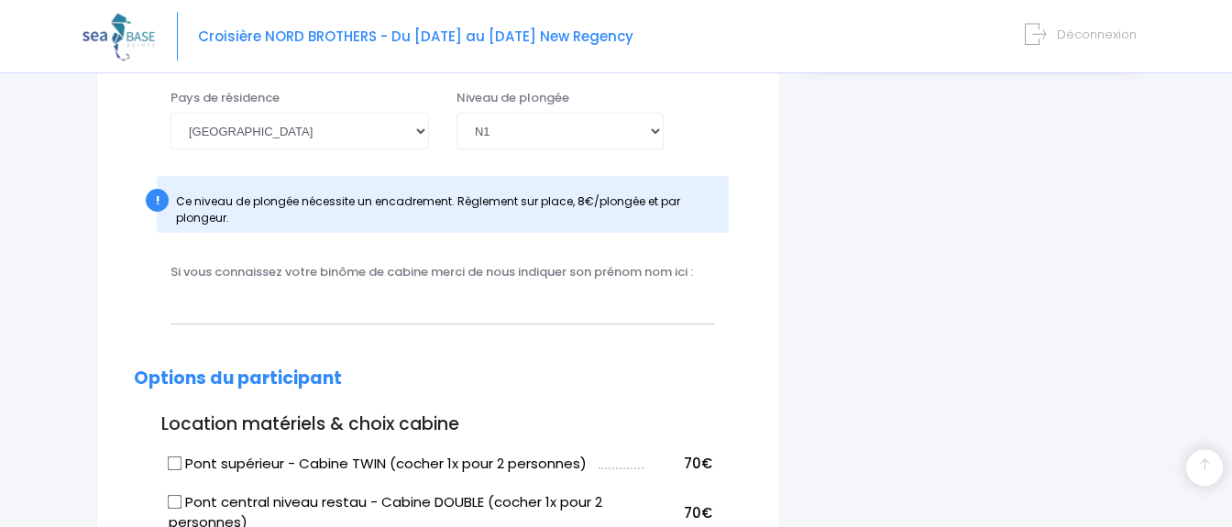
scroll to position [693, 0]
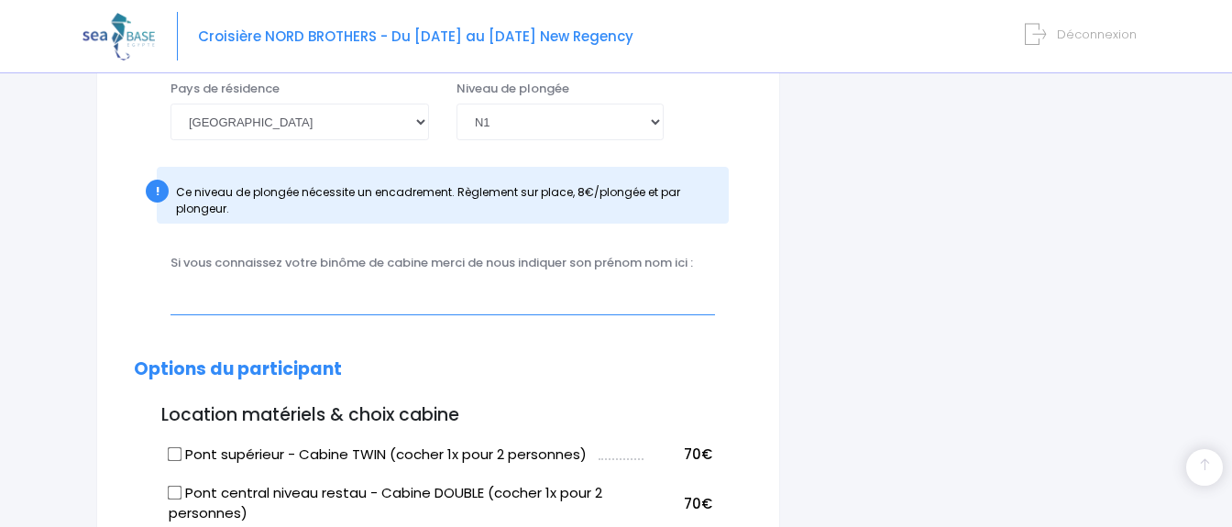
click at [508, 302] on input "text" at bounding box center [443, 296] width 545 height 37
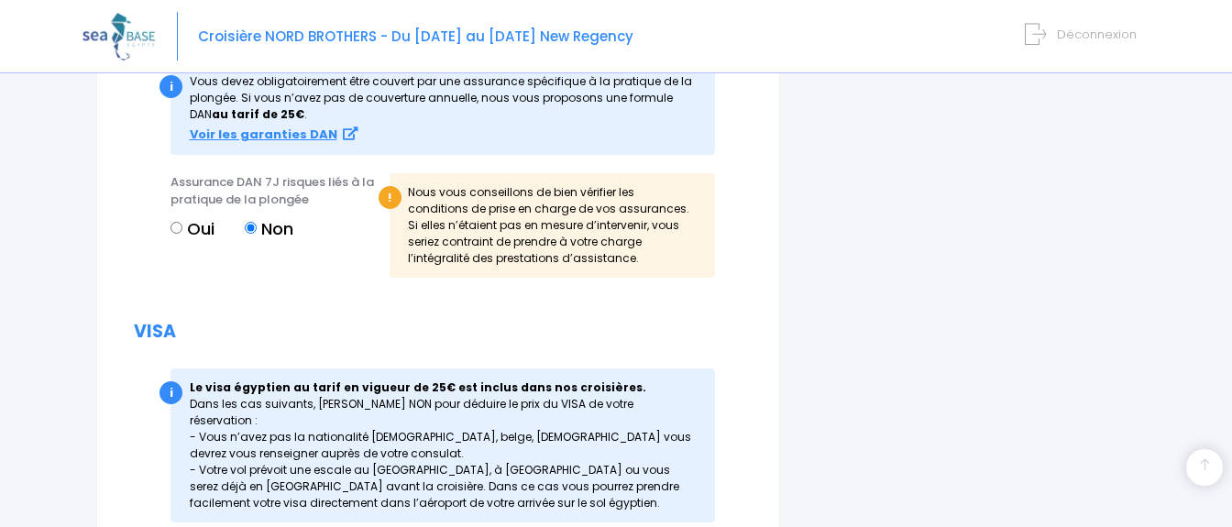
scroll to position [2443, 0]
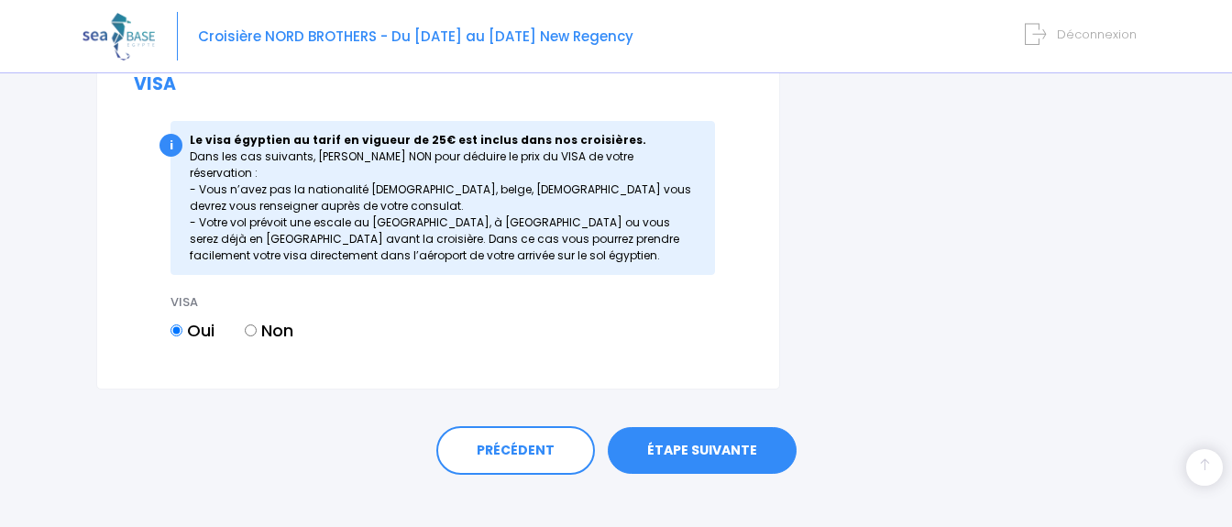
type input "Laurent"
click at [667, 427] on link "ÉTAPE SUIVANTE" at bounding box center [702, 451] width 189 height 48
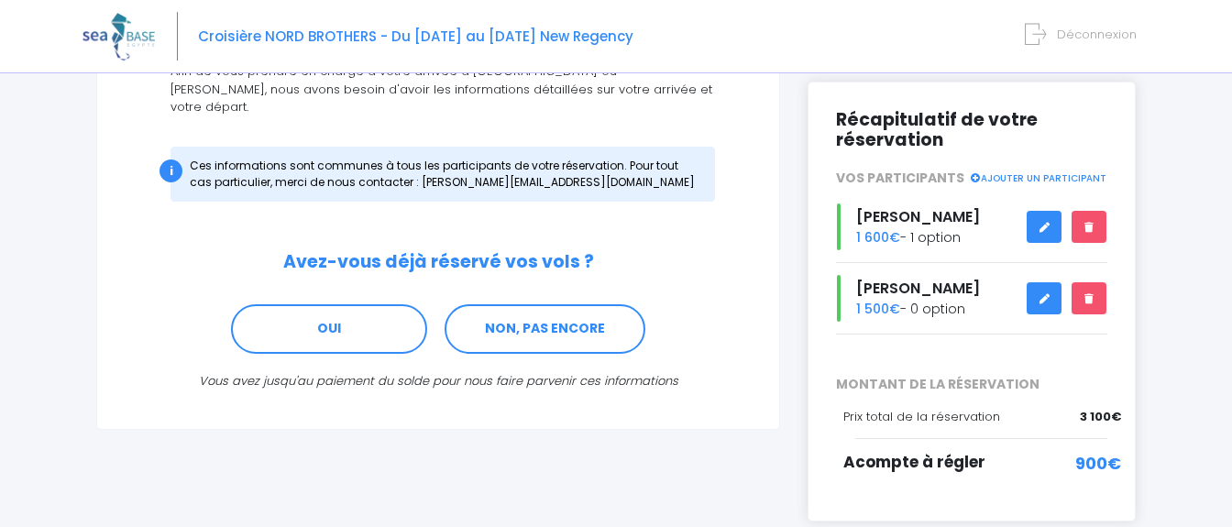
scroll to position [231, 0]
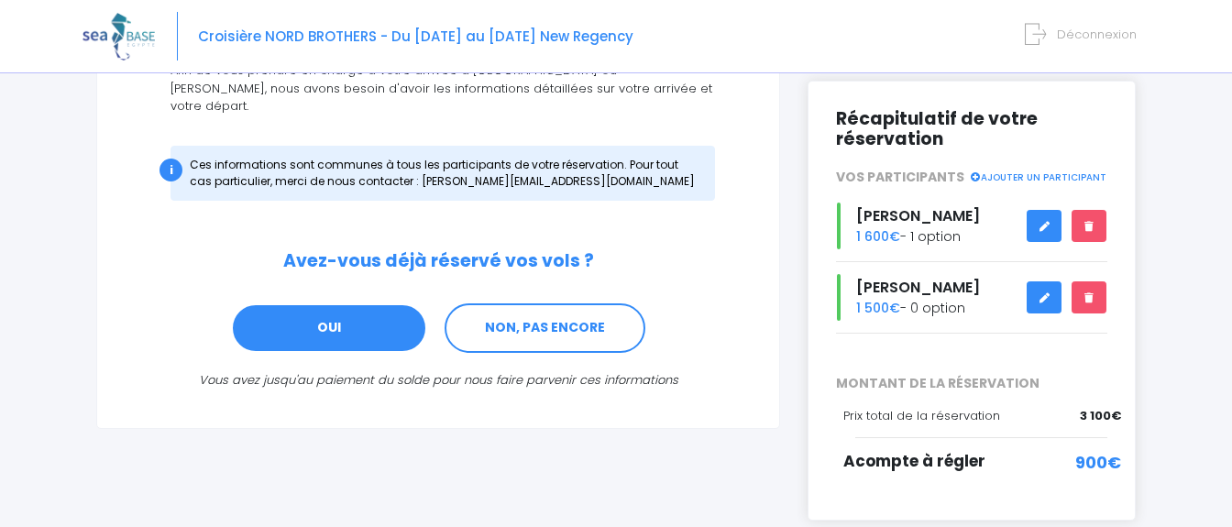
click at [348, 307] on link "OUI" at bounding box center [329, 328] width 196 height 50
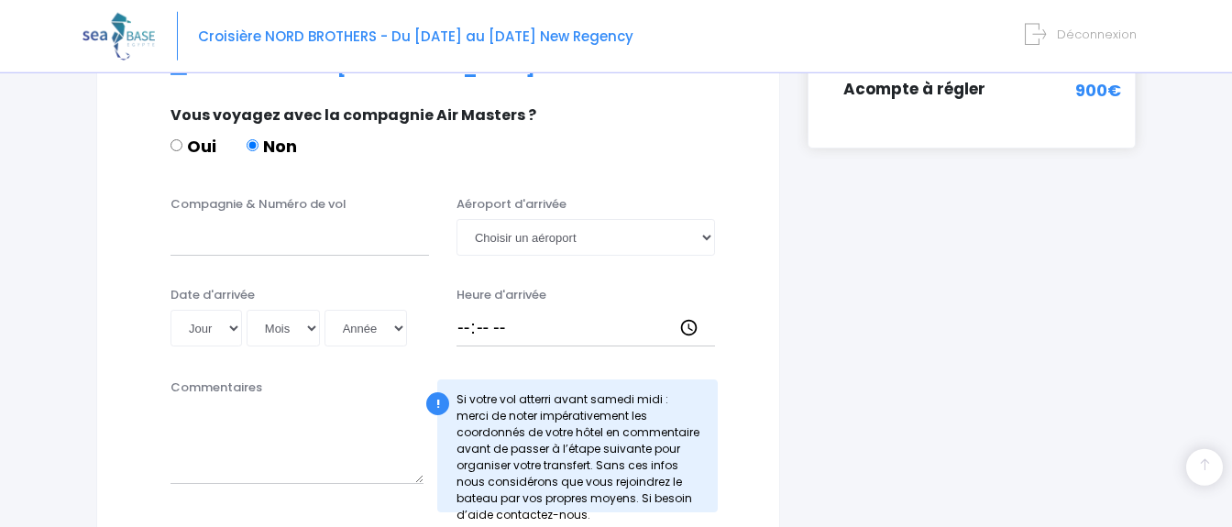
scroll to position [551, 0]
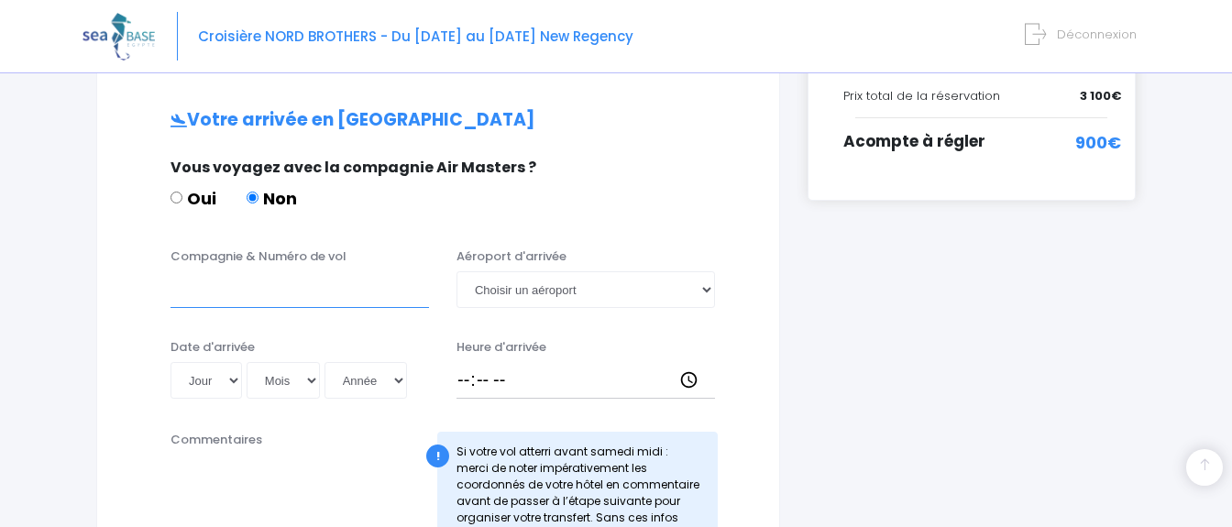
click at [354, 275] on input "Compagnie & Numéro de vol" at bounding box center [300, 289] width 259 height 37
type input "easyjet"
click at [457, 271] on select "Choisir un aéroport Hurghada Marsa Alam" at bounding box center [586, 289] width 259 height 37
select select "Hurghada"
click option "Hurghada" at bounding box center [0, 0] width 0 height 0
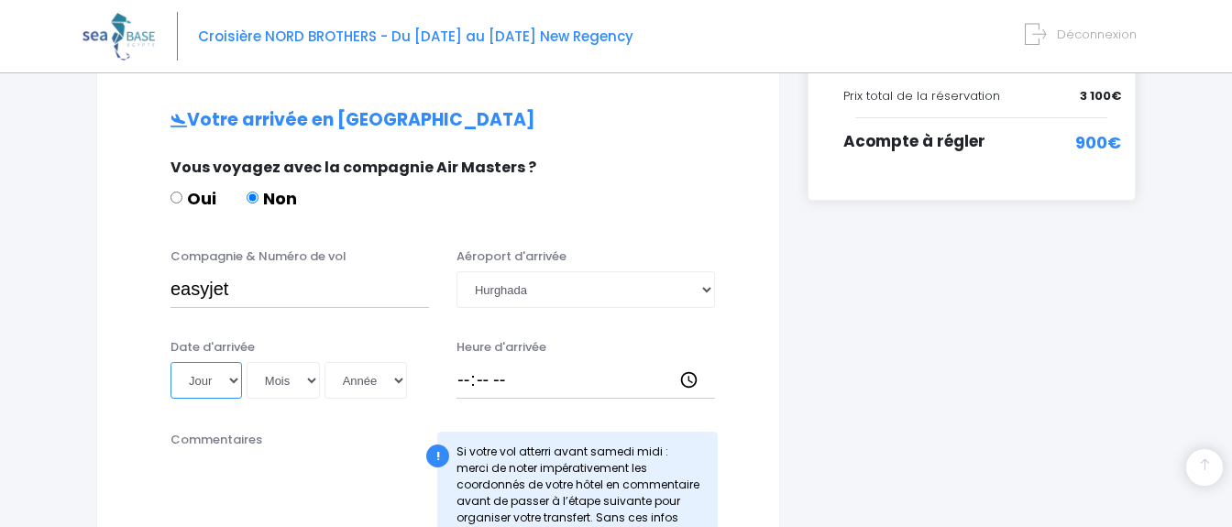
click at [171, 362] on select "Jour 01 02 03 04 05 06 07 08 09 10 11 12 13 14 15 16 17 18 19 20 21 22 23 24 25…" at bounding box center [207, 380] width 72 height 37
select select "02"
click option "02" at bounding box center [0, 0] width 0 height 0
click at [247, 362] on select "Mois 01 02 03 04 05 06 07 08 09 10 11 12" at bounding box center [283, 380] width 73 height 37
select select "05"
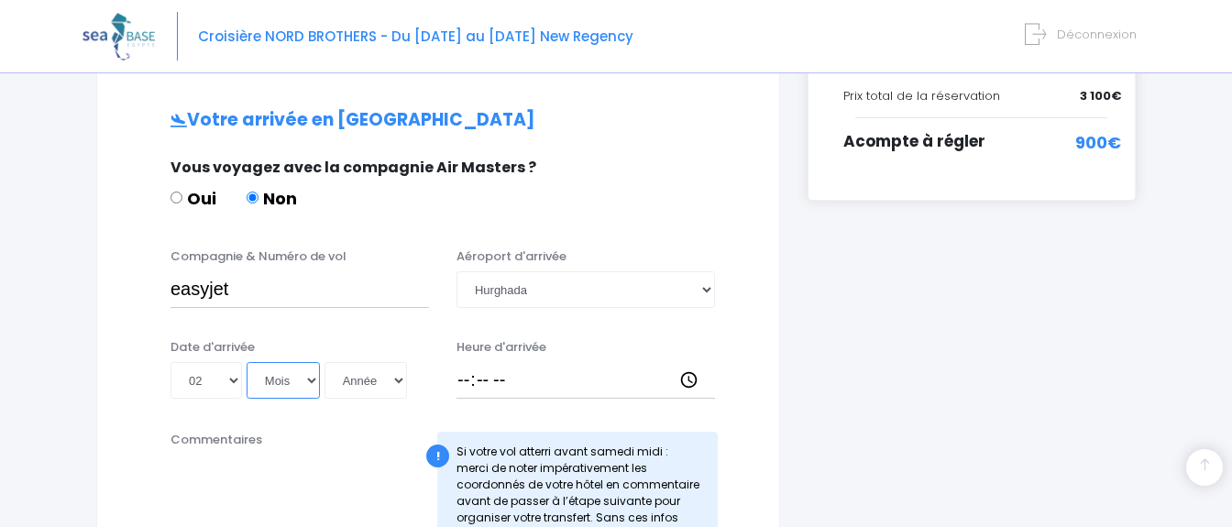
click option "05" at bounding box center [0, 0] width 0 height 0
click at [512, 371] on input "Heure d'arrivée" at bounding box center [586, 380] width 259 height 37
type input "19:30"
click at [325, 362] on select "Année 2045 2044 2043 2042 2041 2040 2039 2038 2037 2036 2035 2034 2033 2032 203…" at bounding box center [366, 380] width 83 height 37
select select "2026"
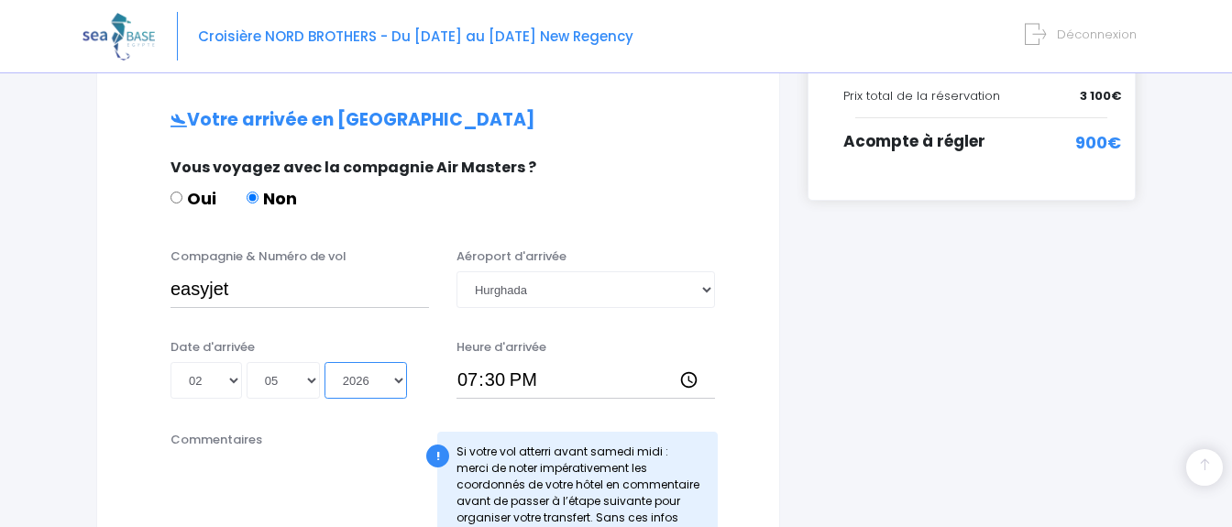
click option "2026" at bounding box center [0, 0] width 0 height 0
type input "2026-05-02"
click at [332, 455] on textarea "Commentaires" at bounding box center [297, 495] width 253 height 81
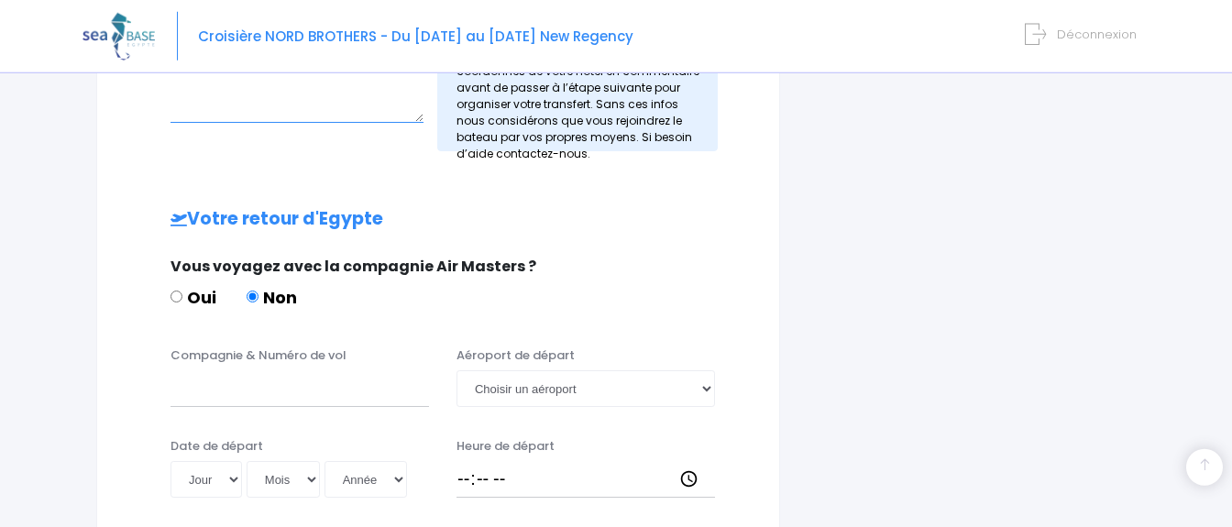
scroll to position [1013, 0]
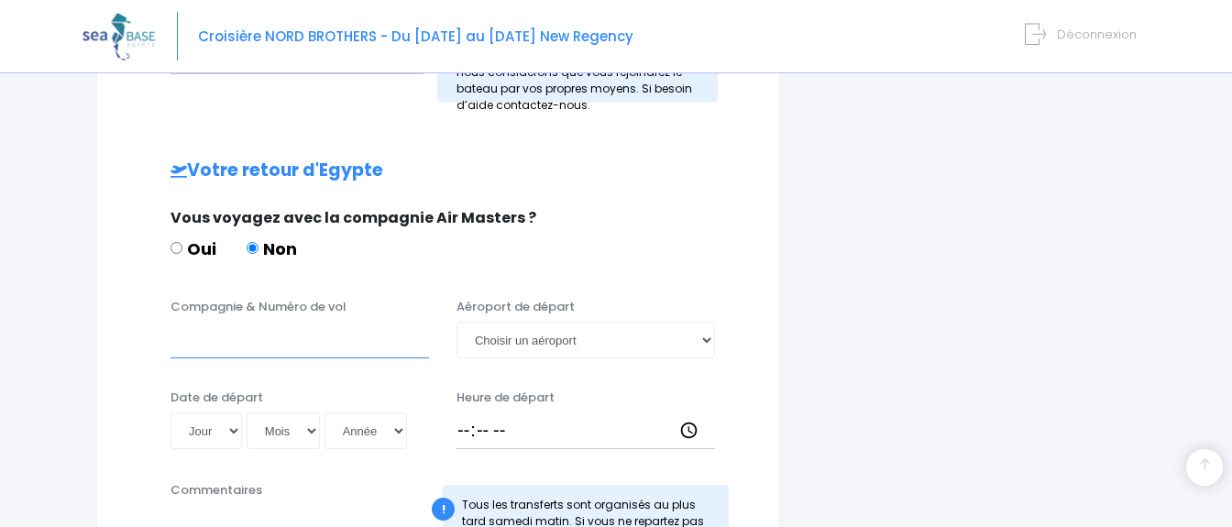
click at [312, 326] on input "Compagnie & Numéro de vol" at bounding box center [300, 340] width 259 height 37
type input "easyjet"
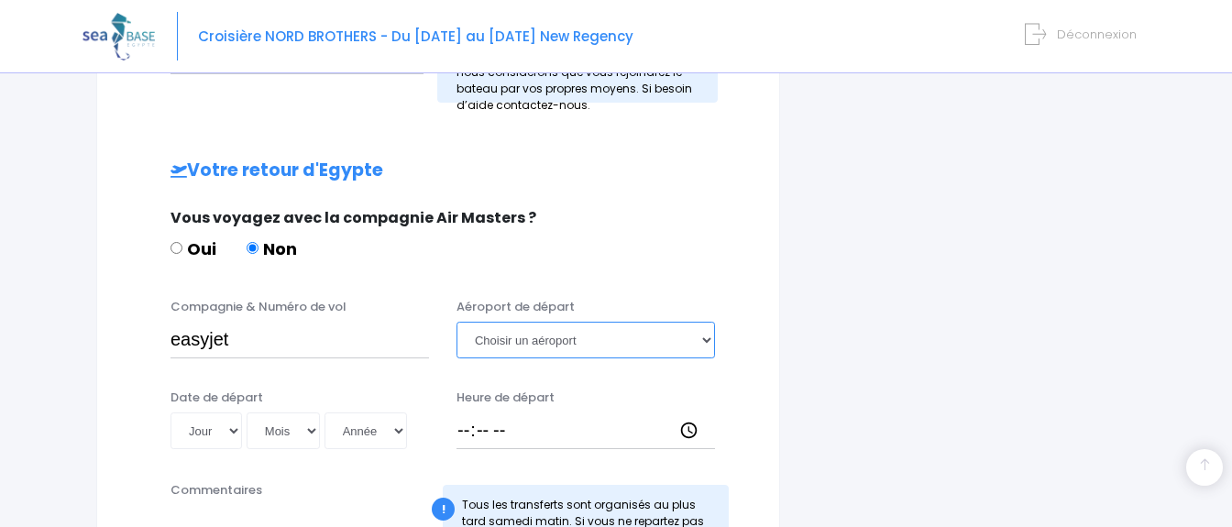
click at [457, 322] on select "Choisir un aéroport Hurghada Marsa Alam" at bounding box center [586, 340] width 259 height 37
select select "Hurghada"
click option "Hurghada" at bounding box center [0, 0] width 0 height 0
click at [534, 389] on label "Heure de départ" at bounding box center [506, 398] width 98 height 18
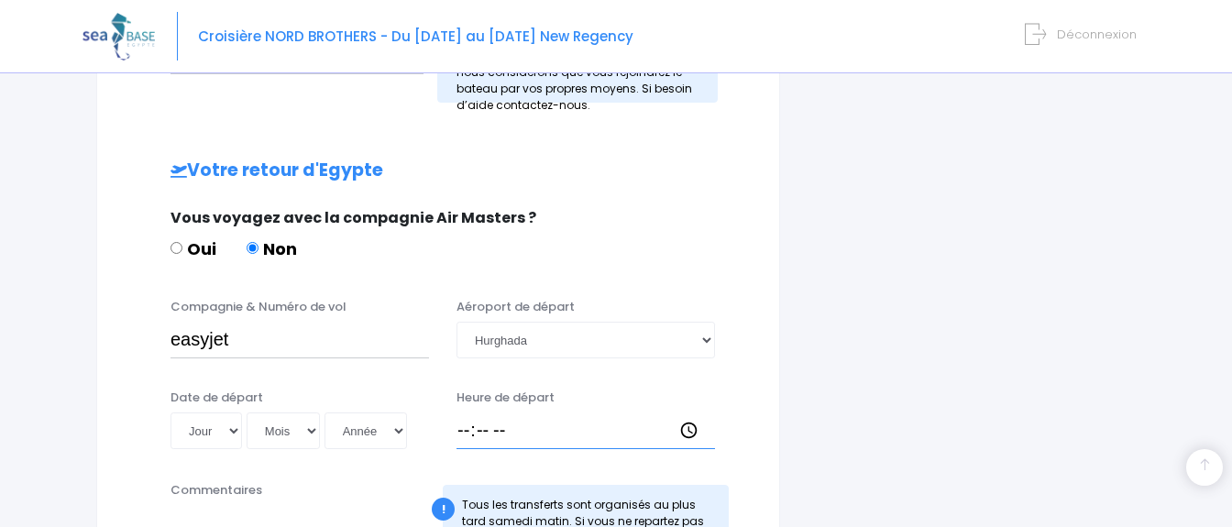
click at [534, 413] on input "Heure de départ" at bounding box center [586, 431] width 259 height 37
type input "20:15"
click at [171, 413] on select "Jour 01 02 03 04 05 06 07 08 09 10 11 12 13 14 15 16 17 18 19 20 21 22 23 24 25…" at bounding box center [207, 431] width 72 height 37
select select "09"
click option "09" at bounding box center [0, 0] width 0 height 0
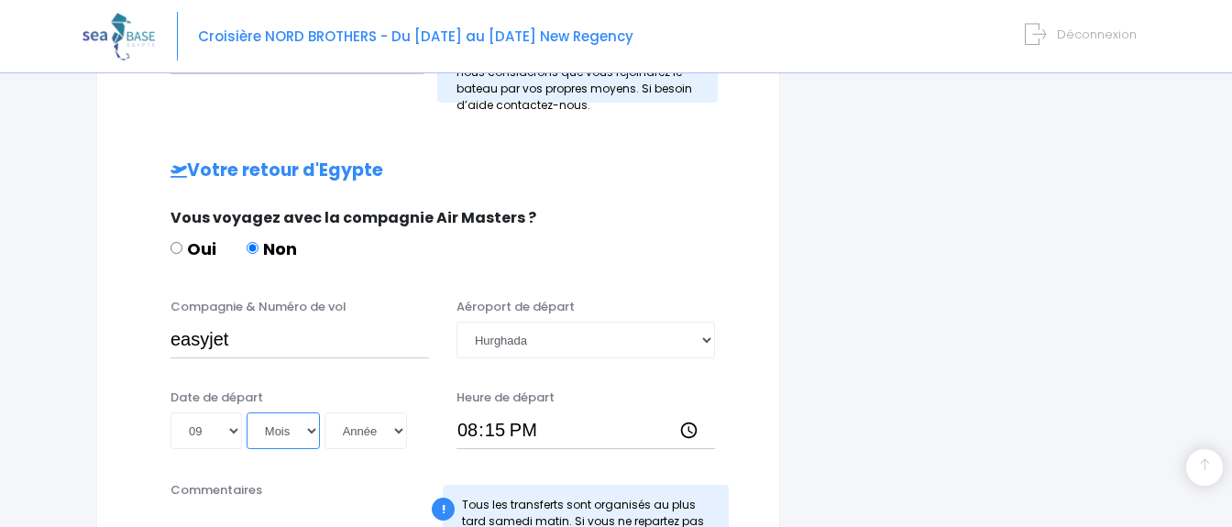
click at [247, 413] on select "Mois 01 02 03 04 05 06 07 08 09 10 11 12" at bounding box center [283, 431] width 73 height 37
select select "05"
click option "05" at bounding box center [0, 0] width 0 height 0
click at [325, 413] on select "Année 2045 2044 2043 2042 2041 2040 2039 2038 2037 2036 2035 2034 2033 2032 203…" at bounding box center [366, 431] width 83 height 37
select select "2025"
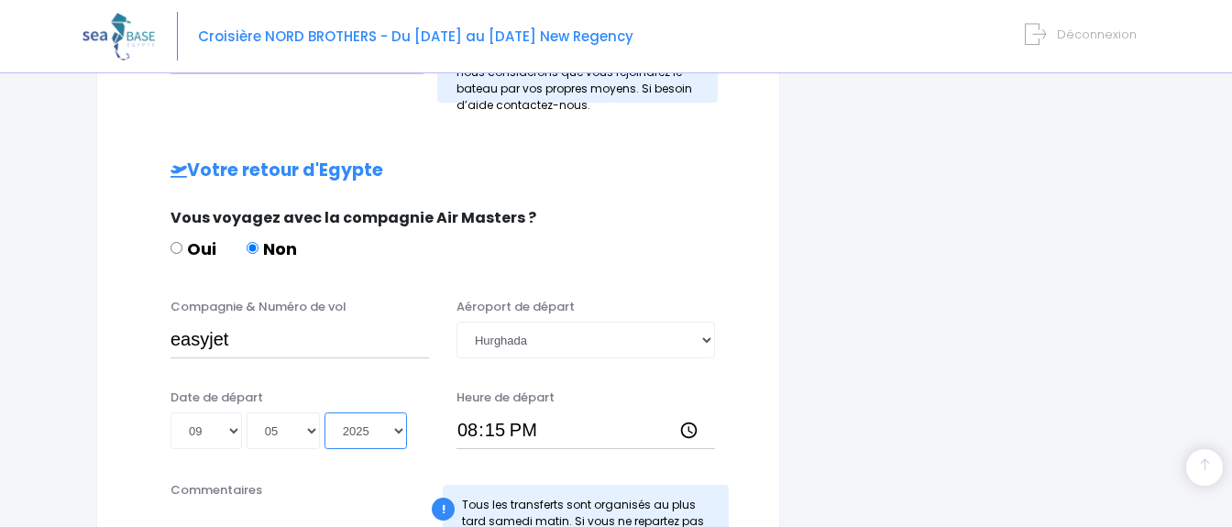
click option "2025" at bounding box center [0, 0] width 0 height 0
type input "2025-05-09"
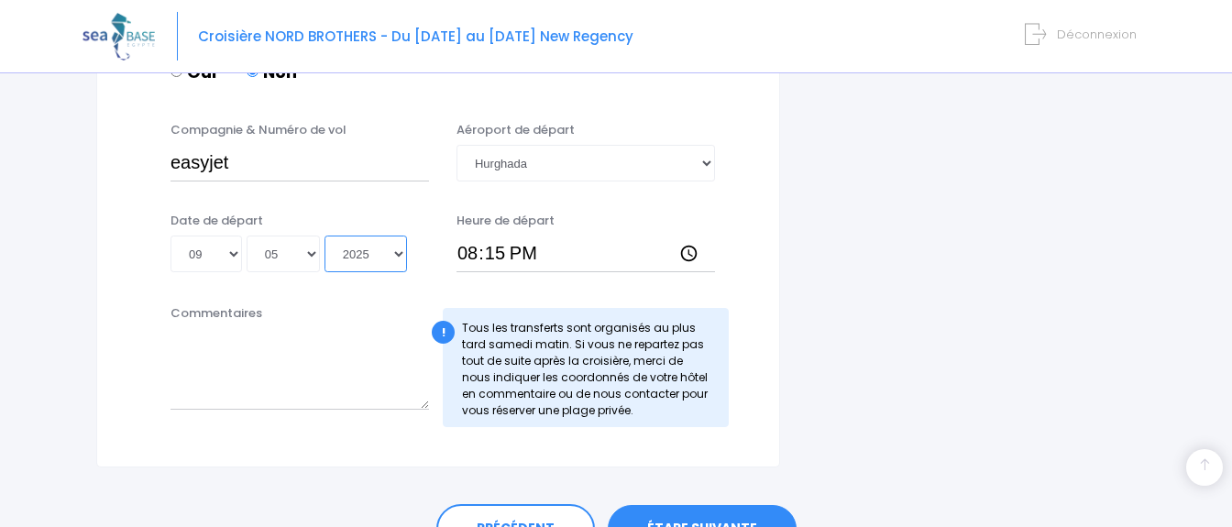
scroll to position [1244, 0]
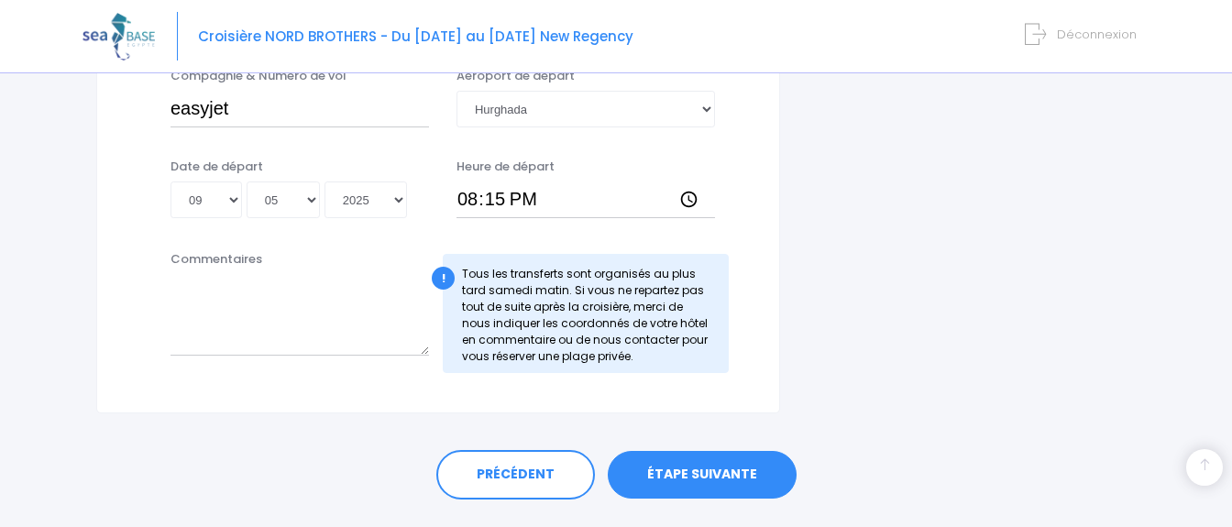
click at [688, 466] on link "ÉTAPE SUIVANTE" at bounding box center [702, 475] width 189 height 48
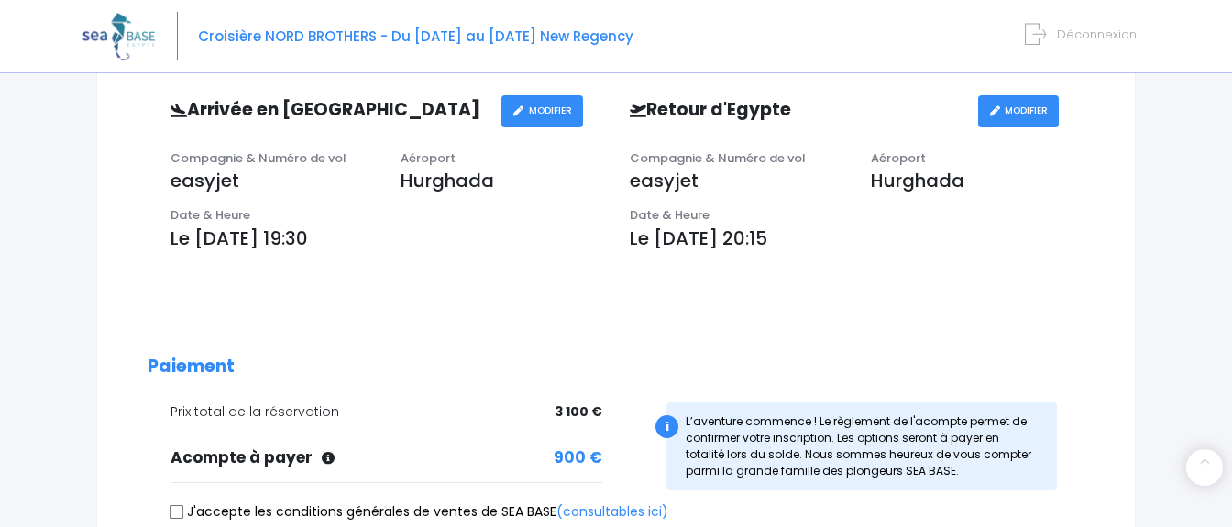
scroll to position [693, 0]
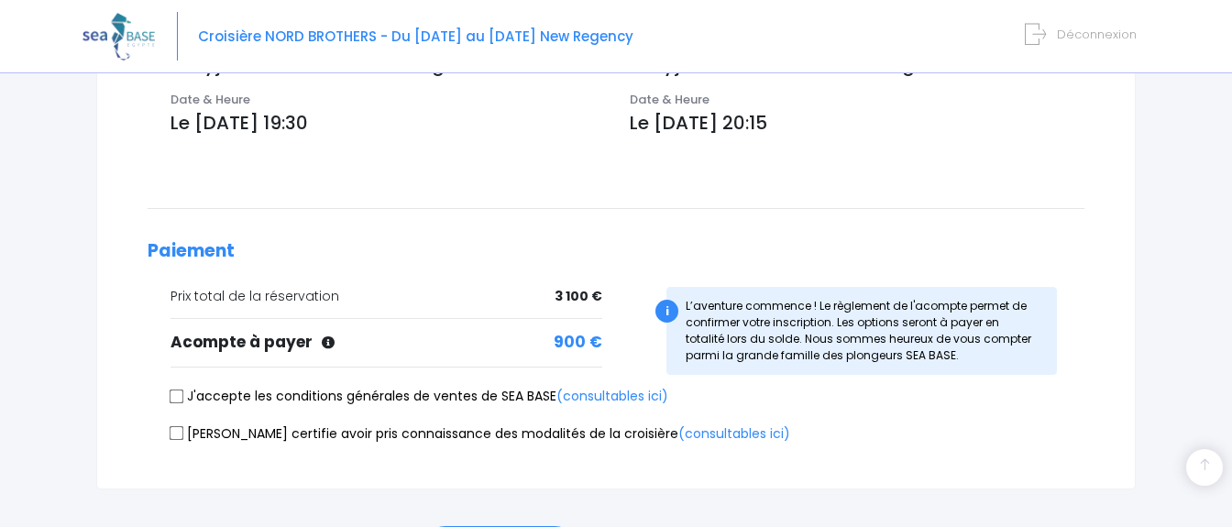
click at [173, 392] on input "J'accepte les conditions générales de ventes de SEA BASE (consultables ici)" at bounding box center [177, 396] width 15 height 15
checkbox input "true"
click at [182, 429] on input "[PERSON_NAME] certifie avoir pris connaissance des modalités de la croisière (c…" at bounding box center [177, 433] width 15 height 15
checkbox input "true"
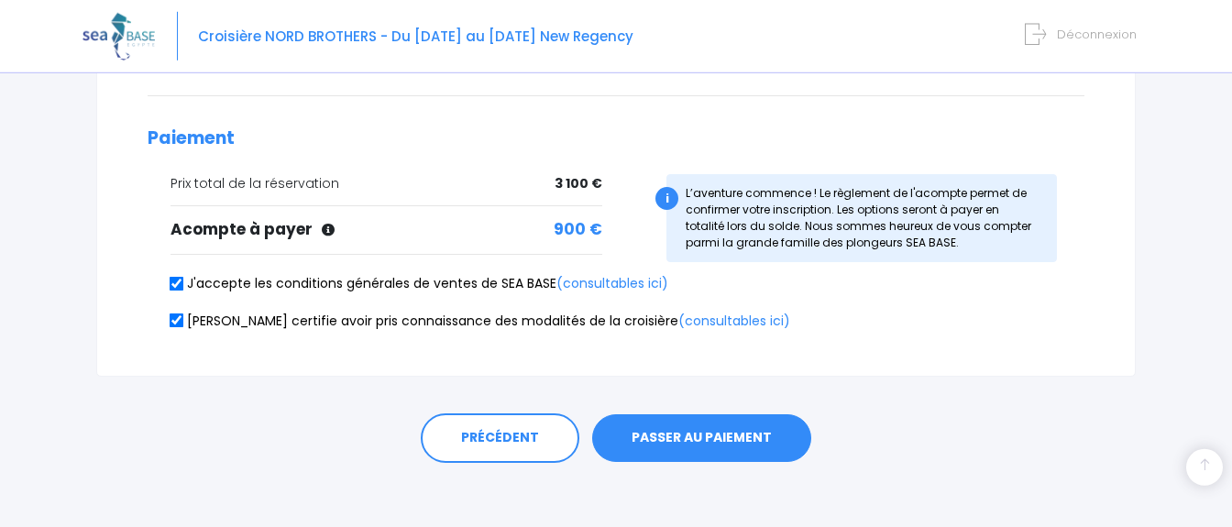
scroll to position [810, 0]
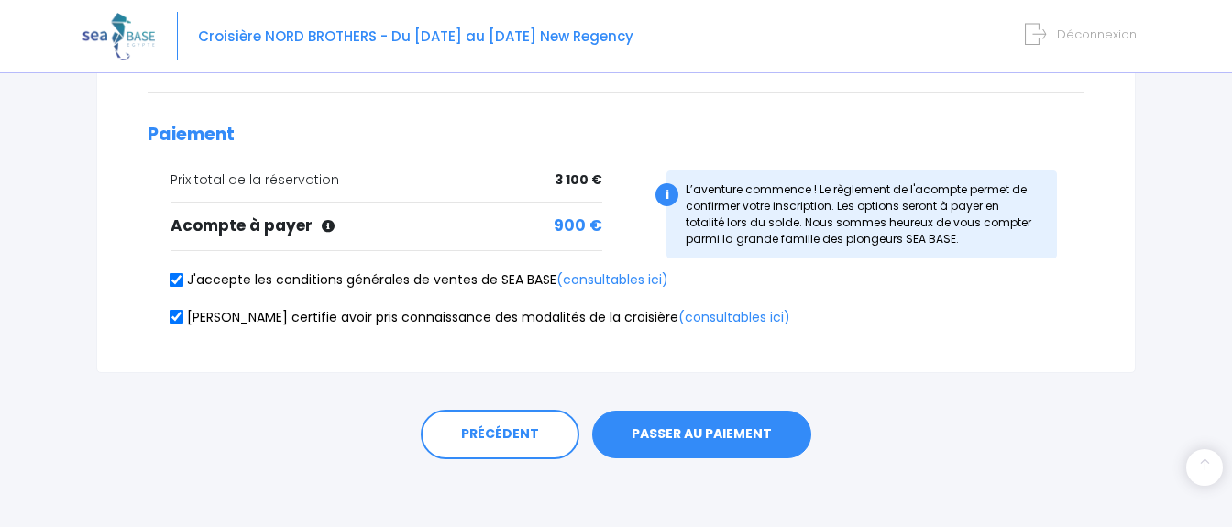
click at [662, 418] on button "PASSER AU PAIEMENT" at bounding box center [701, 435] width 219 height 48
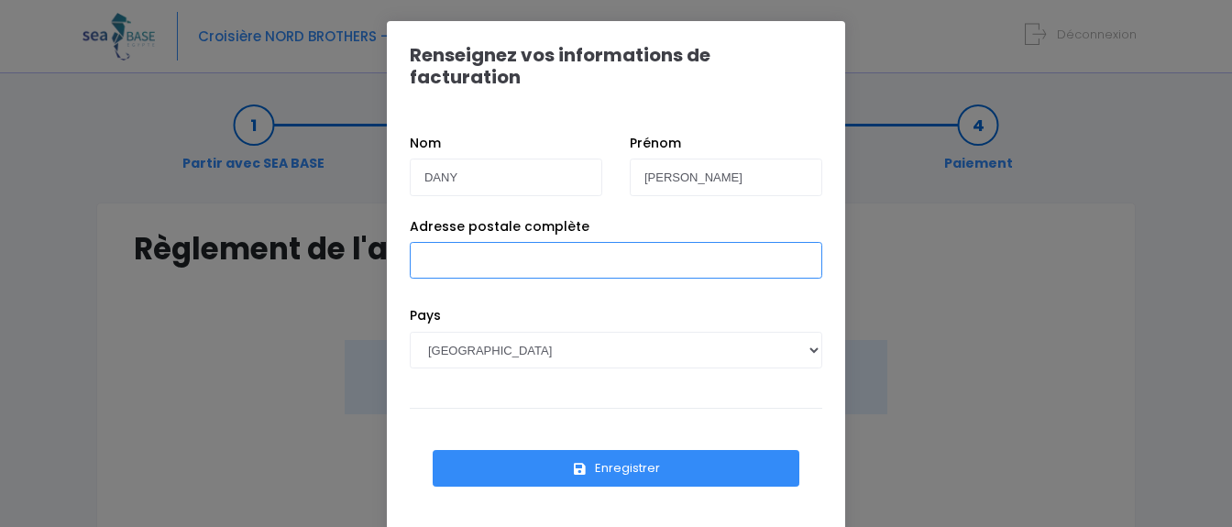
click at [469, 242] on input "Adresse postale complète" at bounding box center [616, 260] width 413 height 37
type input "[STREET_ADDRESS]"
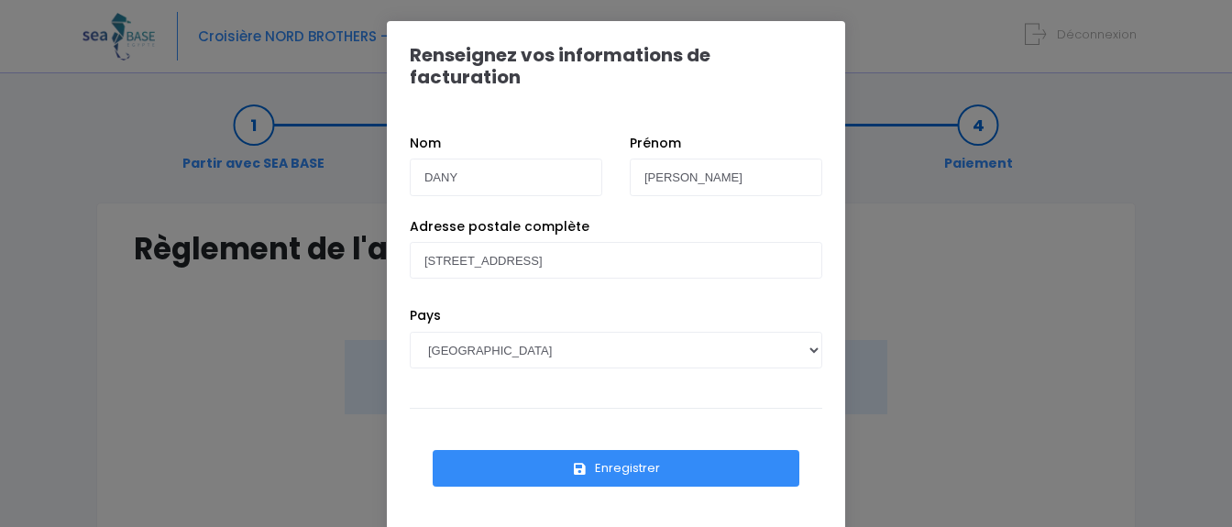
click at [565, 450] on button "Enregistrer" at bounding box center [616, 468] width 367 height 37
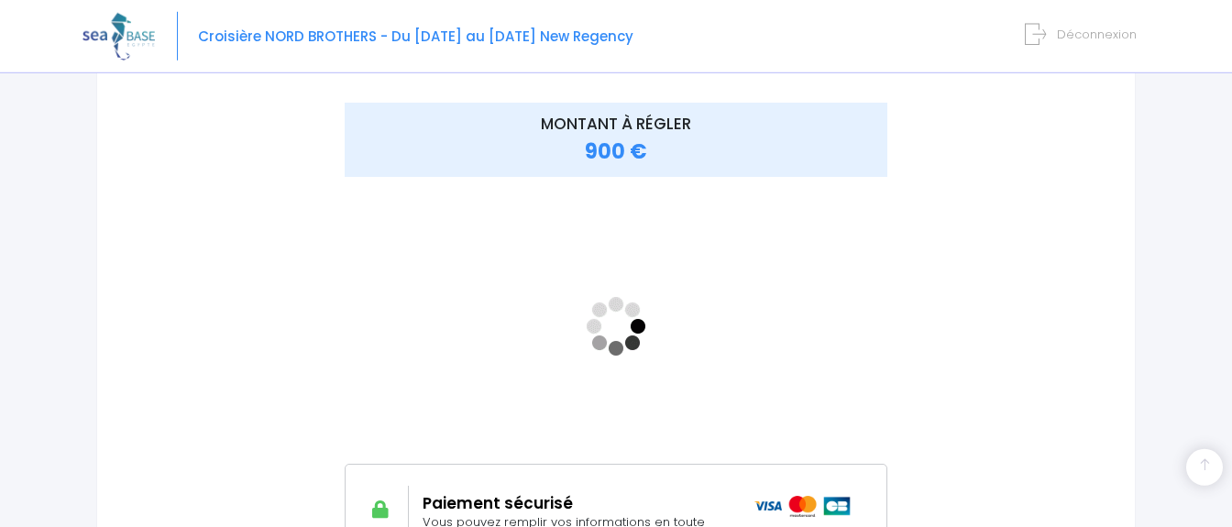
scroll to position [347, 0]
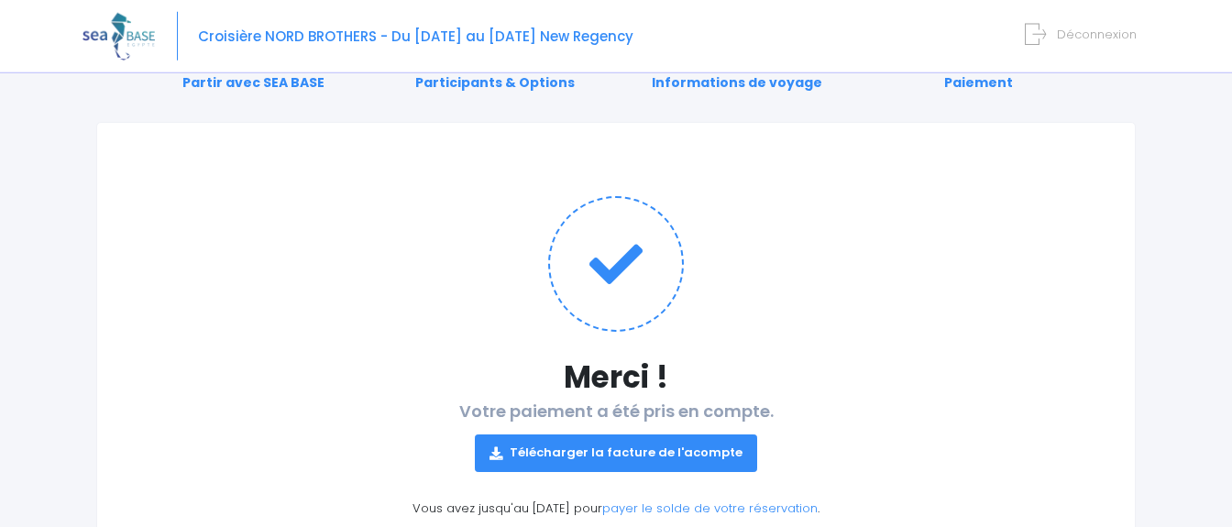
scroll to position [188, 0]
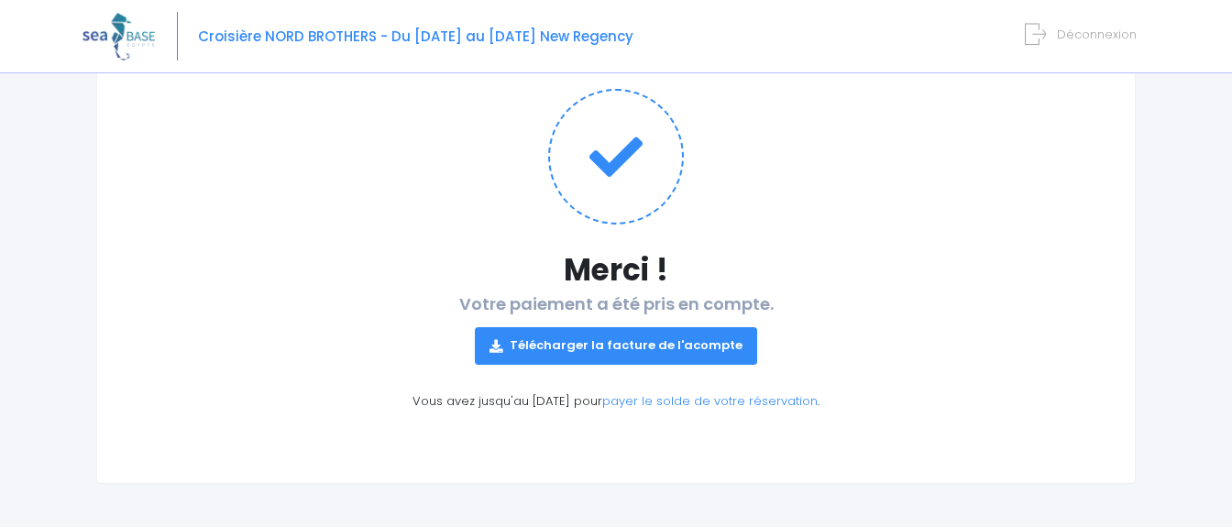
drag, startPoint x: 603, startPoint y: 338, endPoint x: 626, endPoint y: 337, distance: 23.0
click at [603, 337] on link "Télécharger la facture de l'acompte" at bounding box center [616, 345] width 282 height 37
